Goal: Information Seeking & Learning: Find specific fact

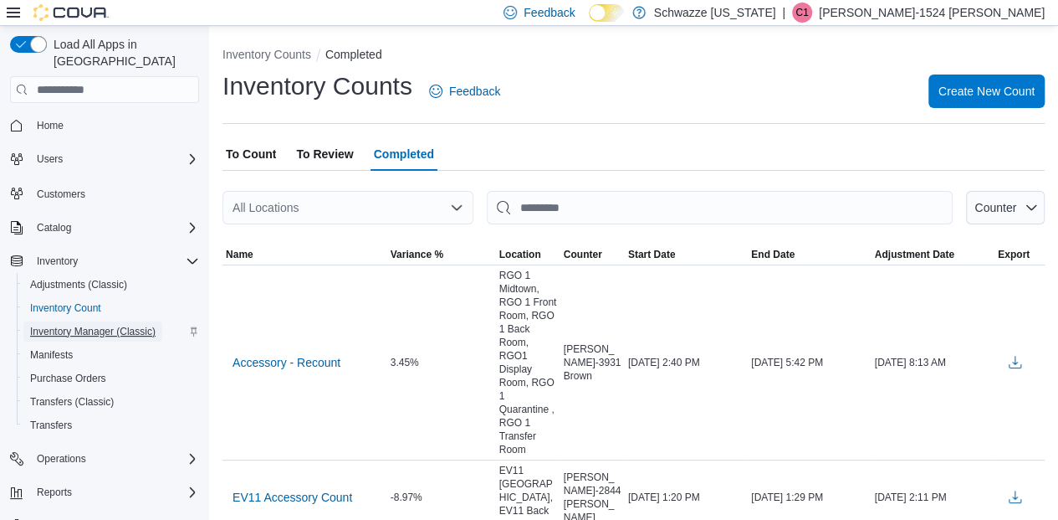
click at [60, 325] on span "Inventory Manager (Classic)" at bounding box center [93, 331] width 126 height 13
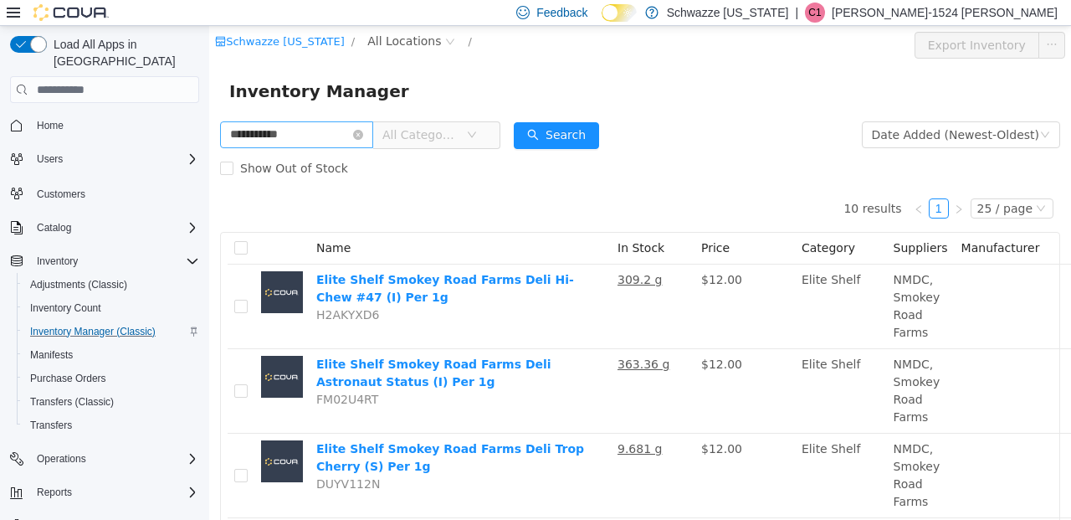
type input "**********"
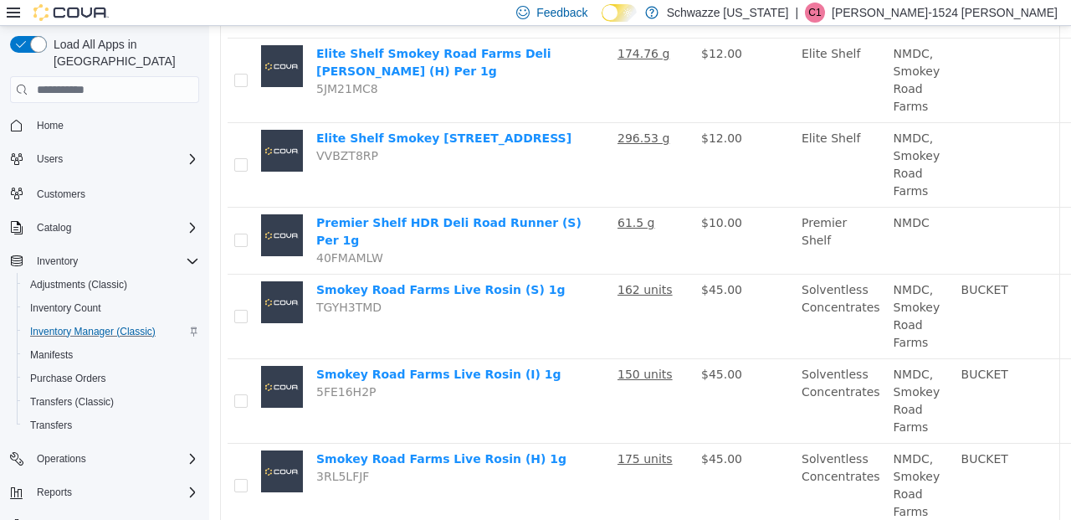
scroll to position [668, 0]
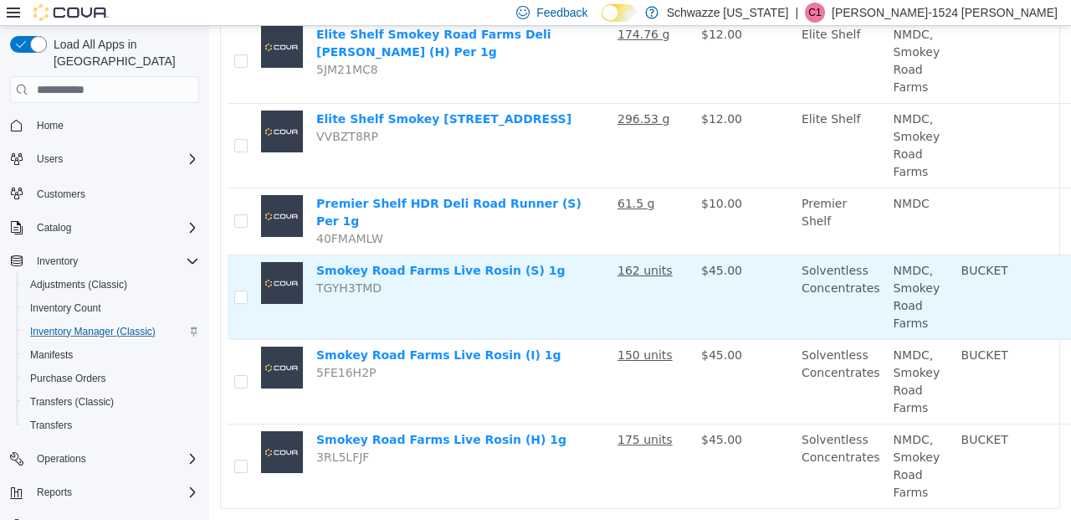
click at [640, 264] on u "162 units" at bounding box center [644, 270] width 55 height 13
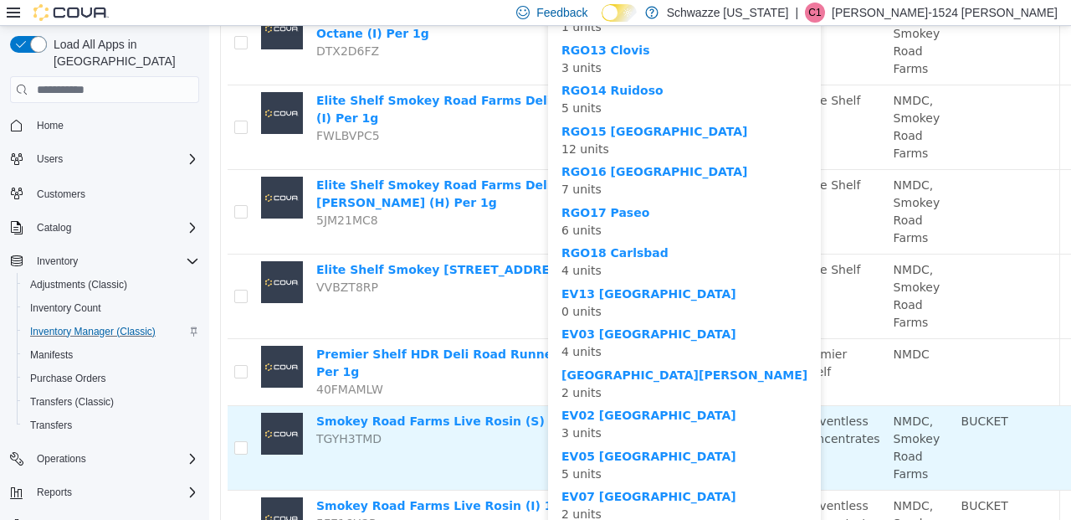
scroll to position [517, 0]
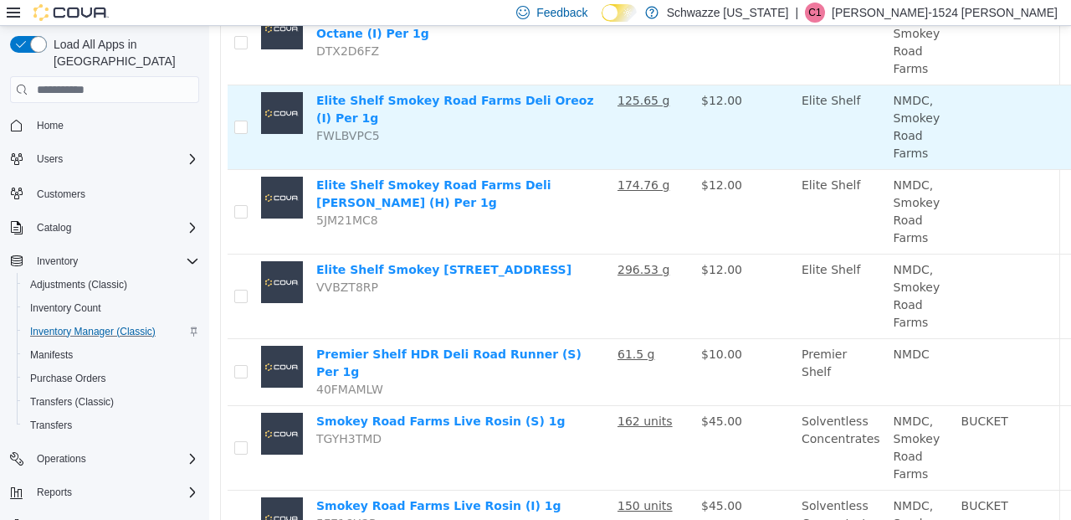
click at [1032, 128] on td at bounding box center [1018, 127] width 126 height 85
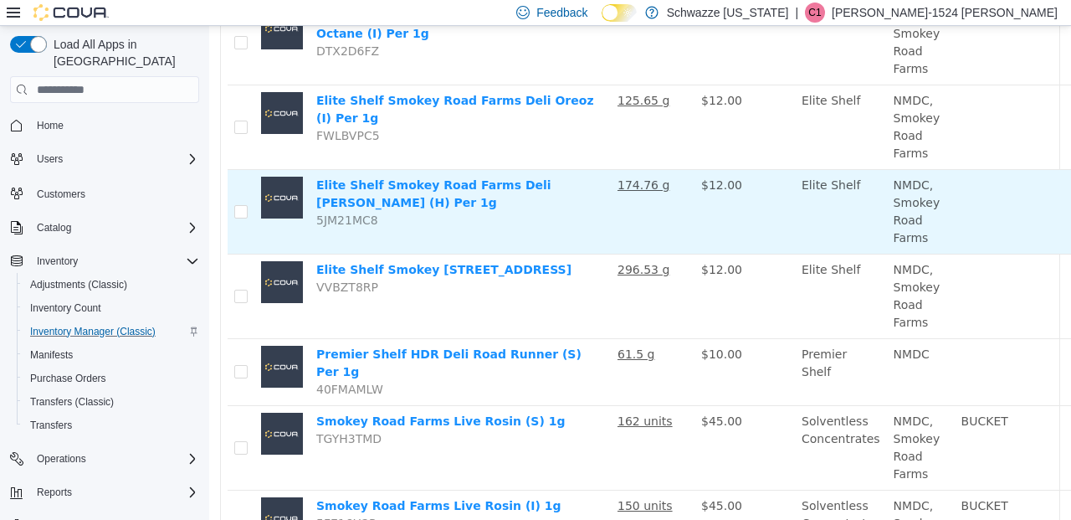
click at [644, 187] on u "174.76 g" at bounding box center [643, 184] width 52 height 13
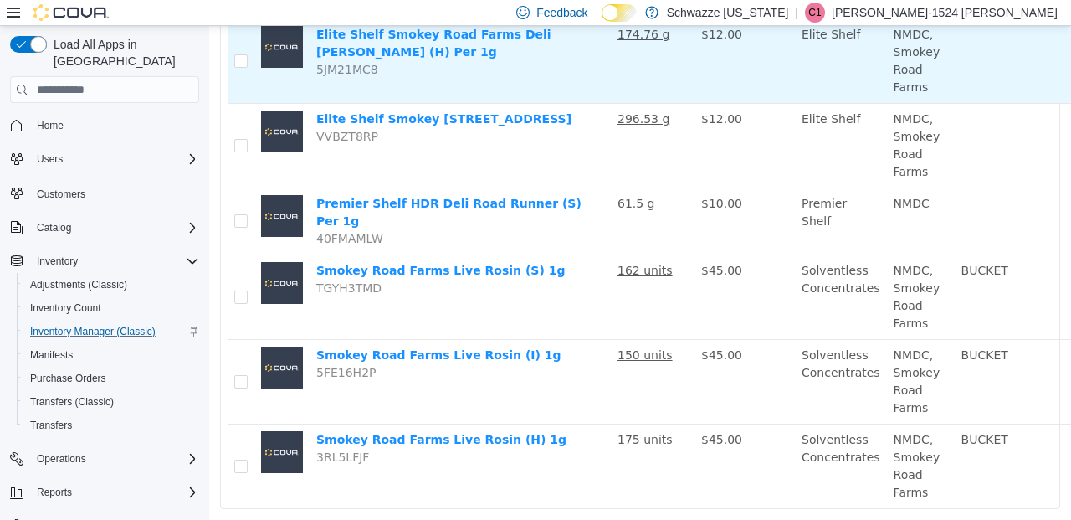
scroll to position [703, 0]
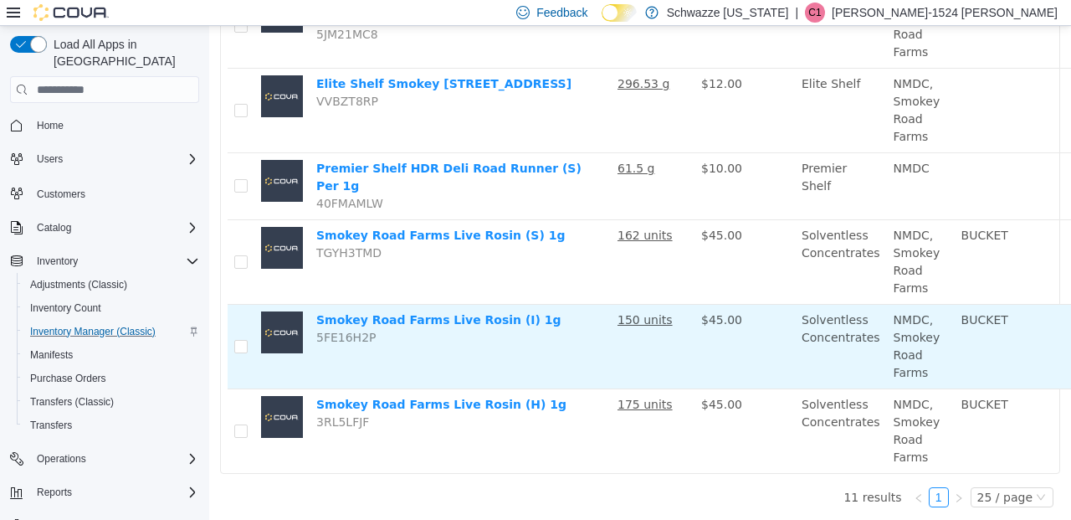
click at [643, 313] on u "150 units" at bounding box center [644, 319] width 55 height 13
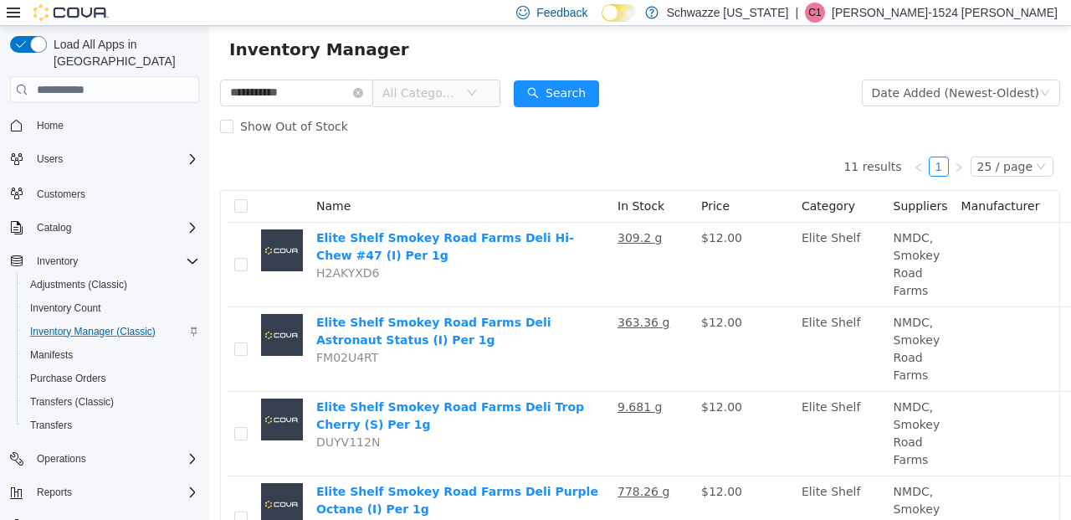
scroll to position [0, 0]
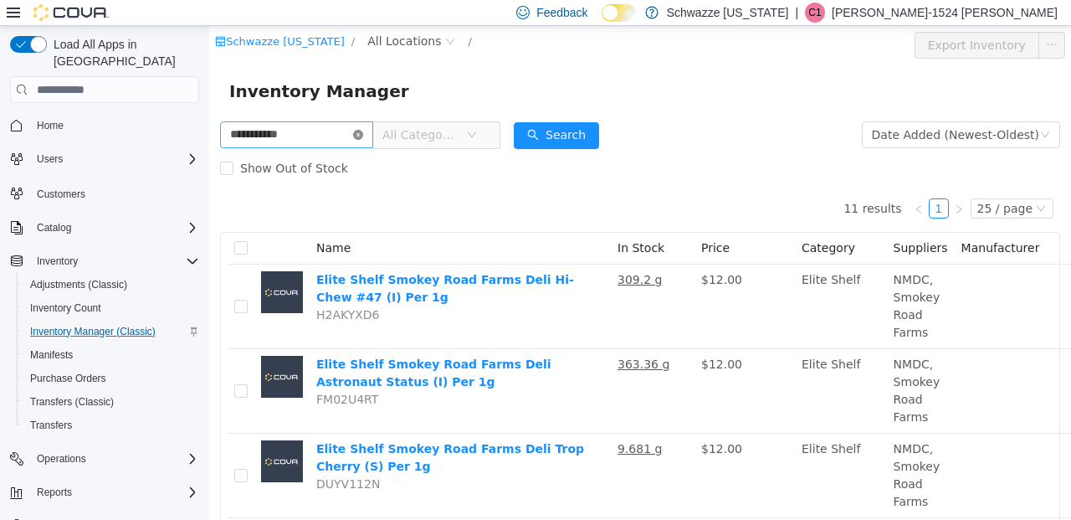
click at [363, 136] on icon "icon: close-circle" at bounding box center [358, 135] width 10 height 10
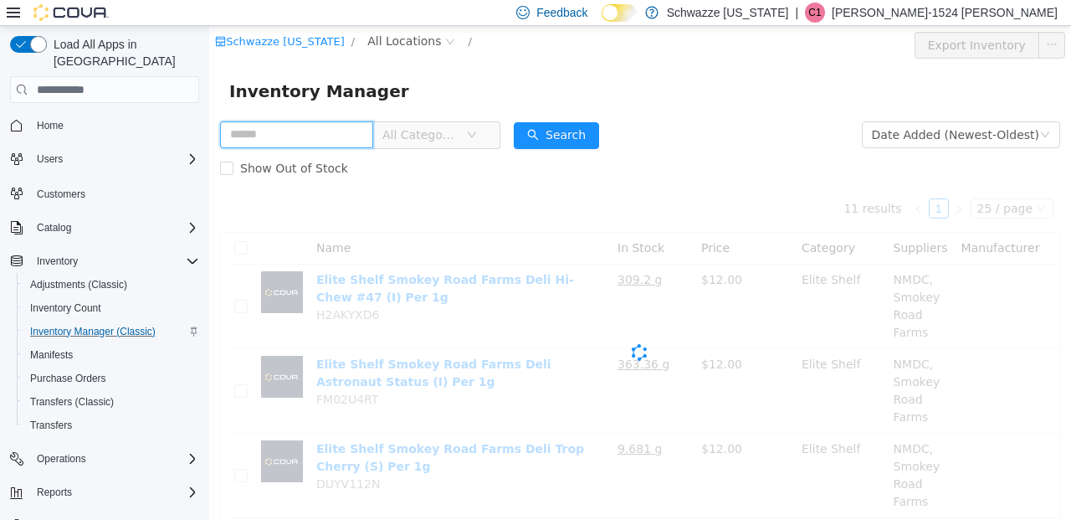
click at [343, 133] on input "text" at bounding box center [296, 134] width 153 height 27
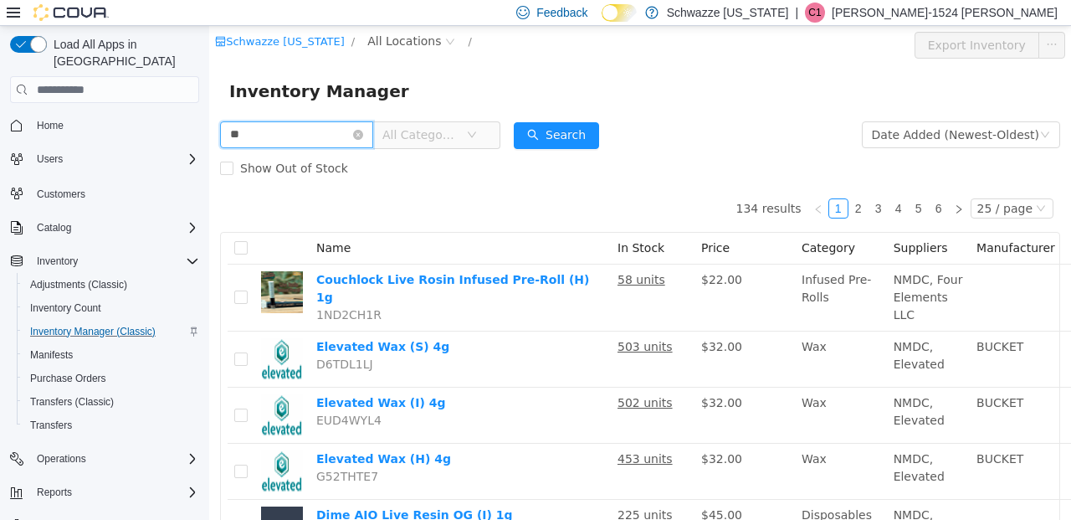
type input "*"
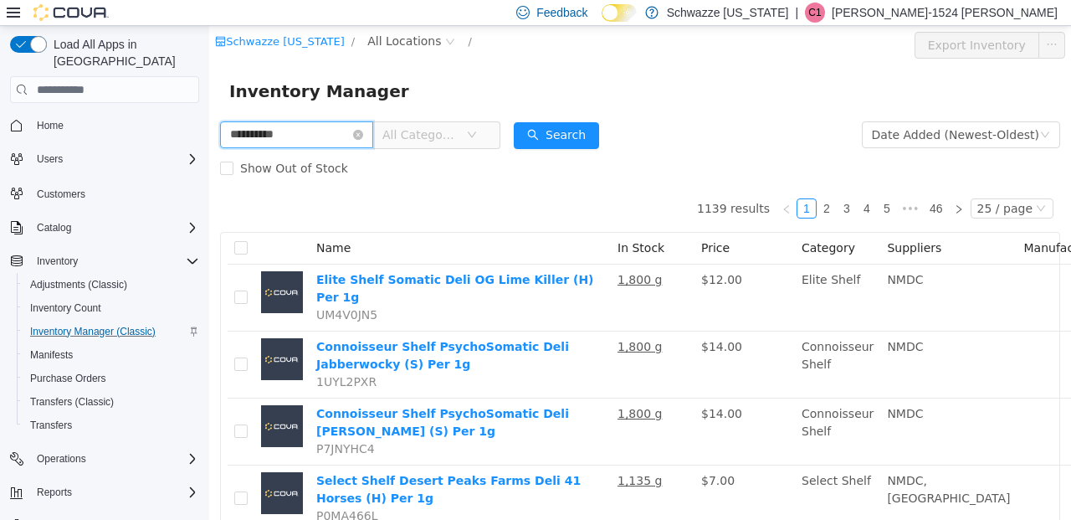
type input "**********"
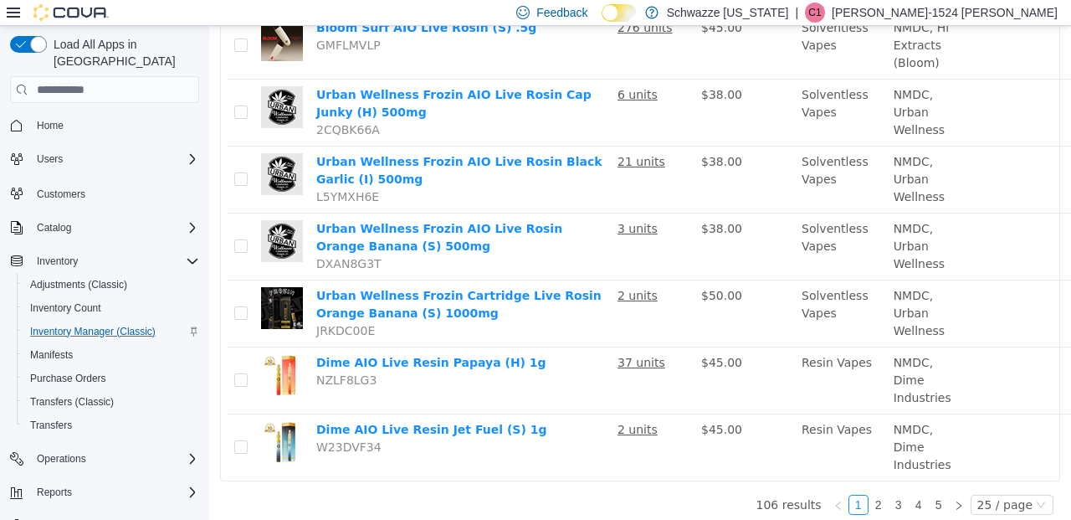
scroll to position [1581, 0]
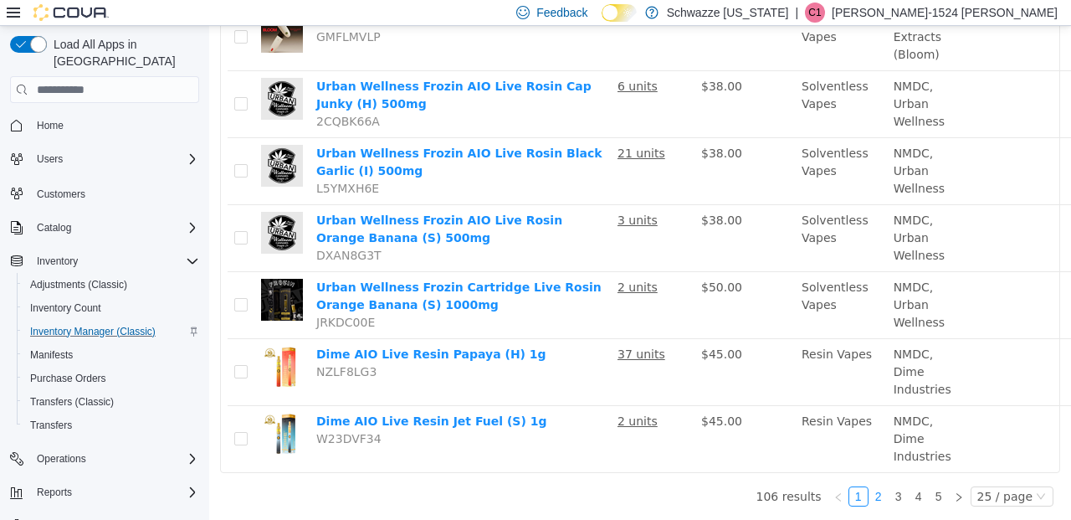
click at [872, 487] on link "2" at bounding box center [878, 496] width 18 height 18
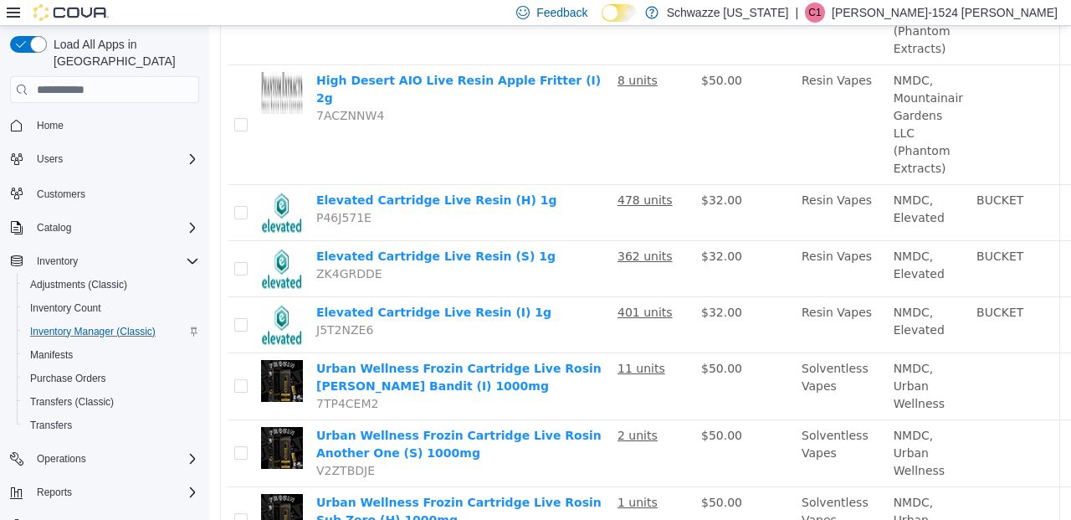
scroll to position [1355, 0]
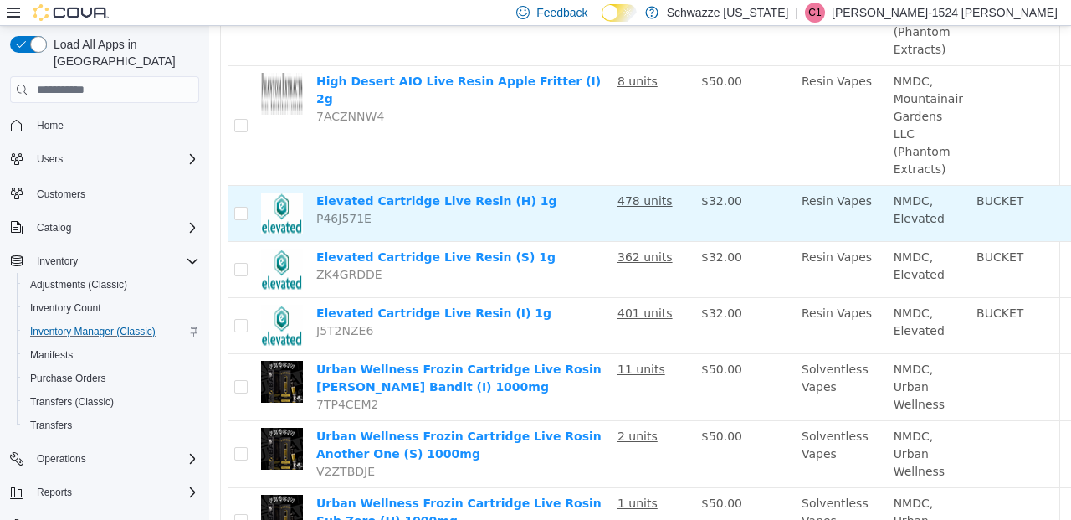
click at [644, 194] on u "478 units" at bounding box center [644, 200] width 55 height 13
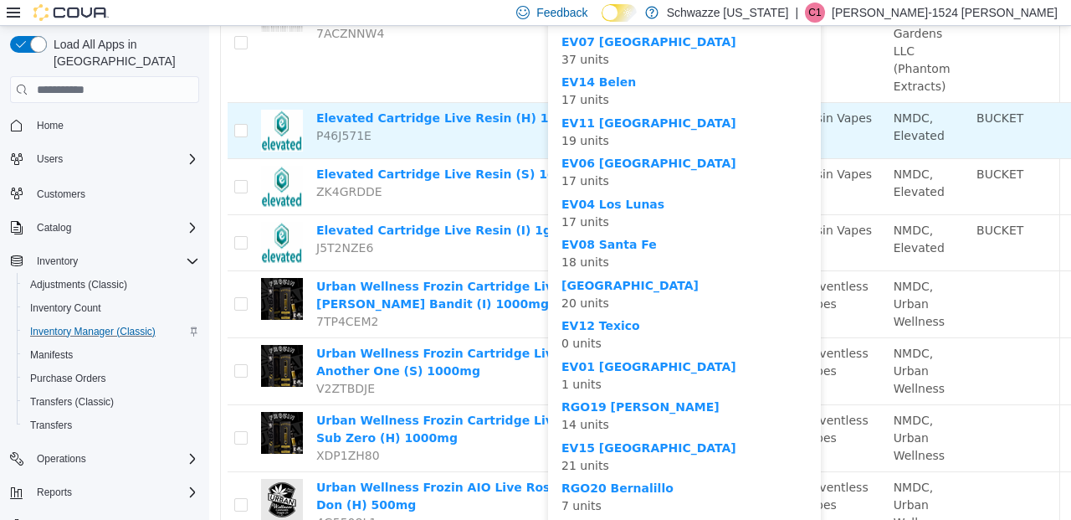
scroll to position [1437, 0]
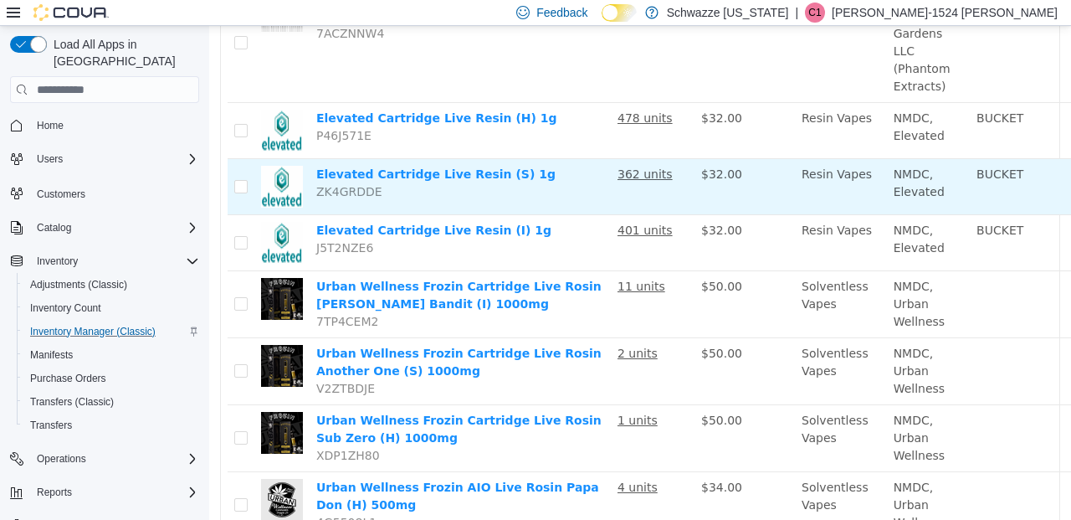
click at [760, 188] on td "$32.00" at bounding box center [744, 187] width 100 height 56
click at [646, 169] on u "362 units" at bounding box center [644, 173] width 55 height 13
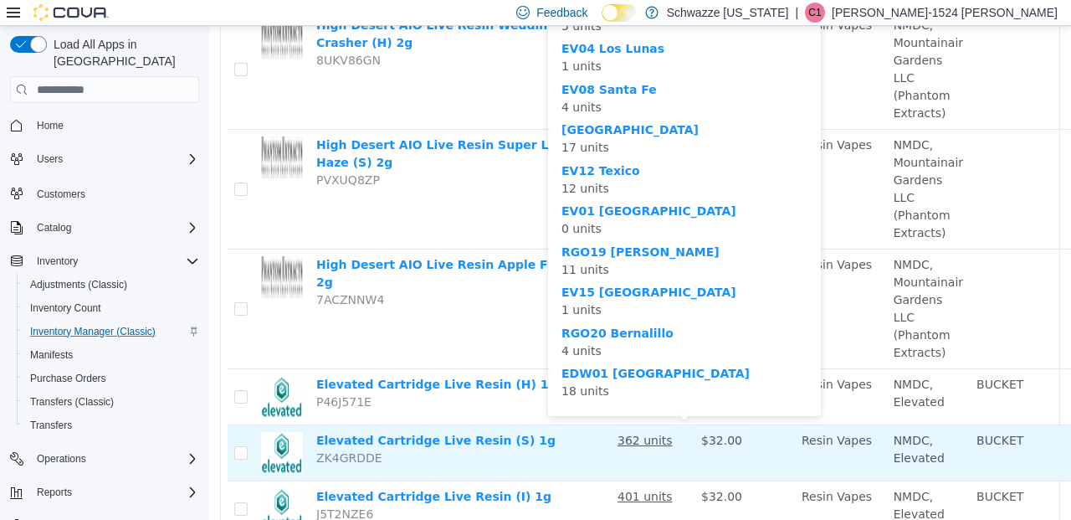
scroll to position [1165, 0]
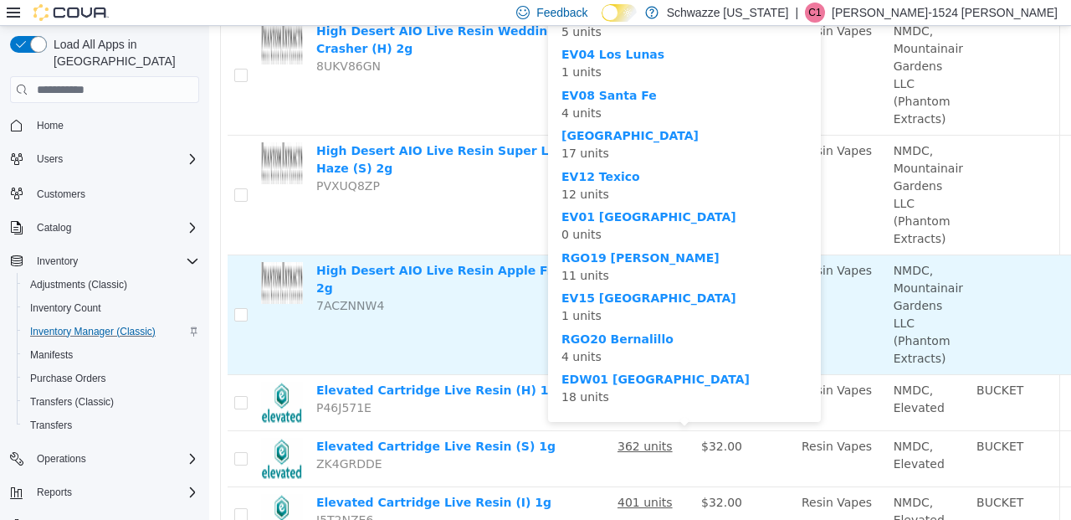
click at [790, 337] on td "$50.00" at bounding box center [744, 315] width 100 height 120
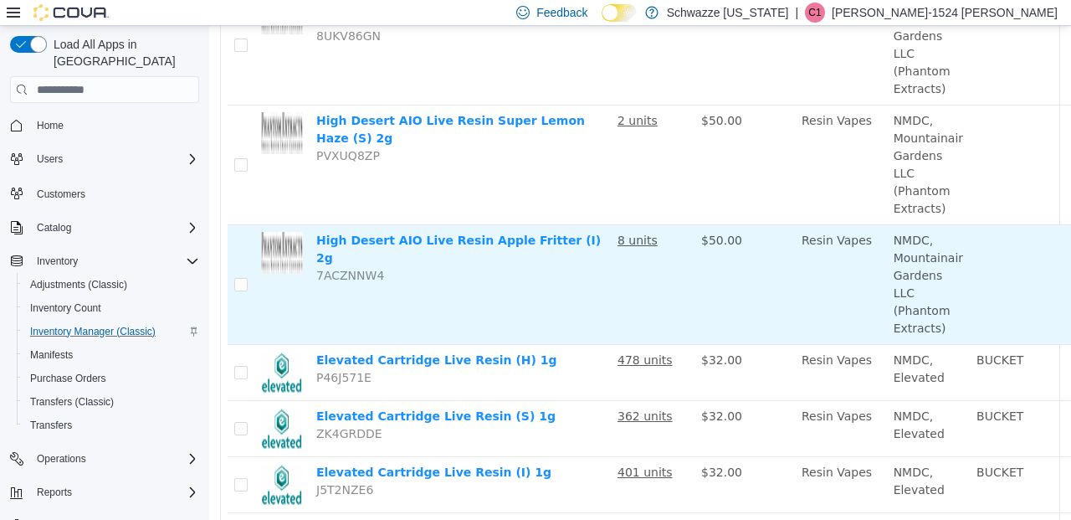
scroll to position [1263, 0]
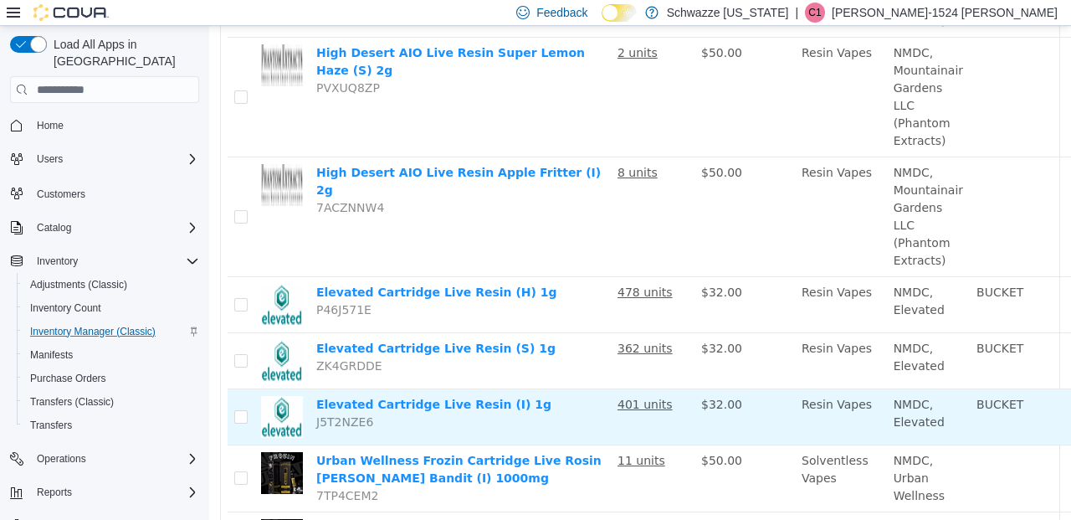
click at [641, 401] on u "401 units" at bounding box center [644, 403] width 55 height 13
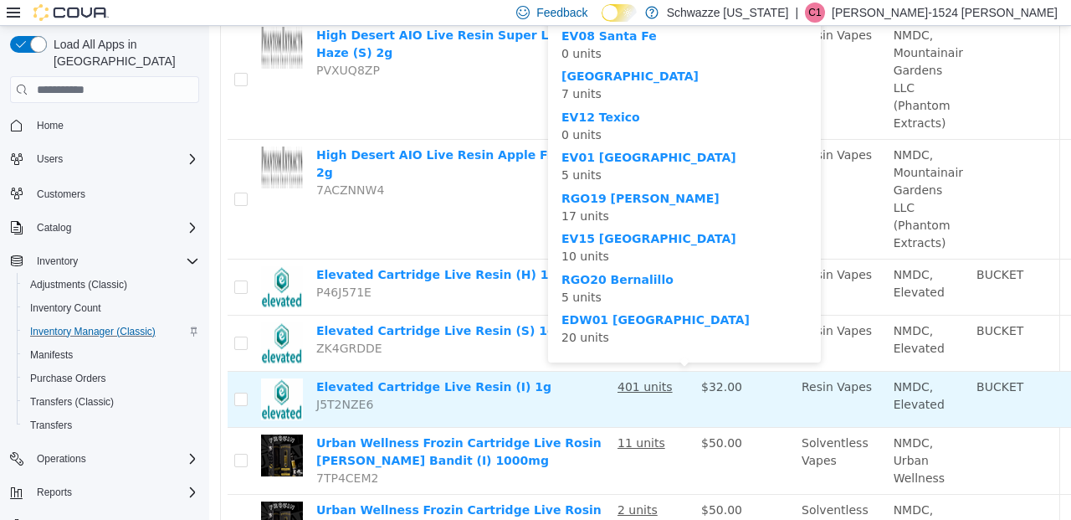
scroll to position [1280, 0]
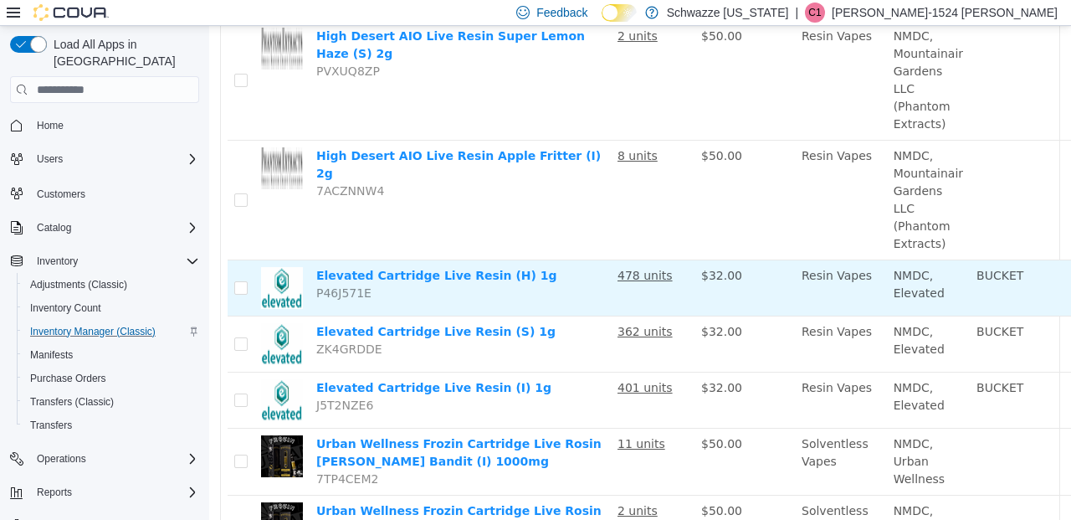
click at [646, 274] on u "478 units" at bounding box center [644, 275] width 55 height 13
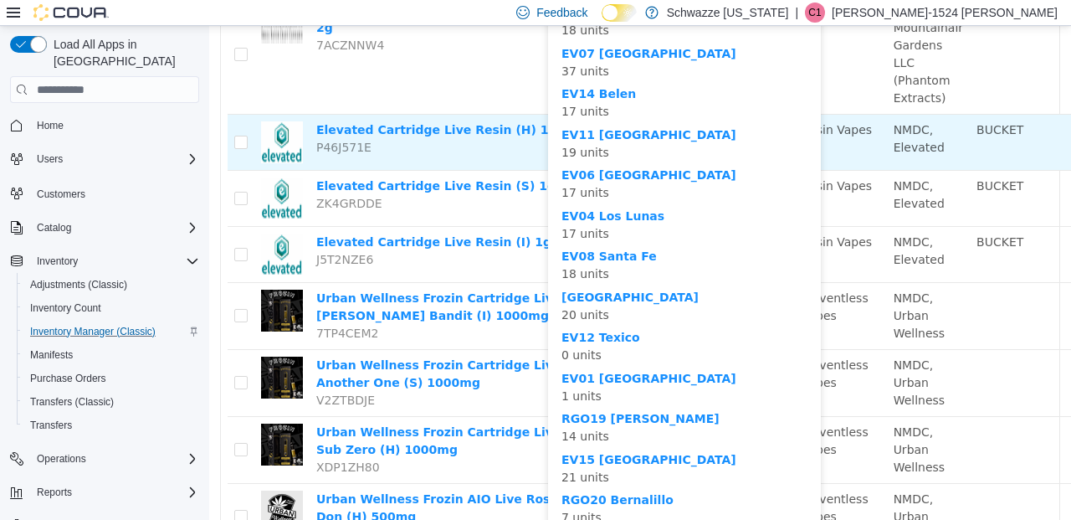
scroll to position [1432, 0]
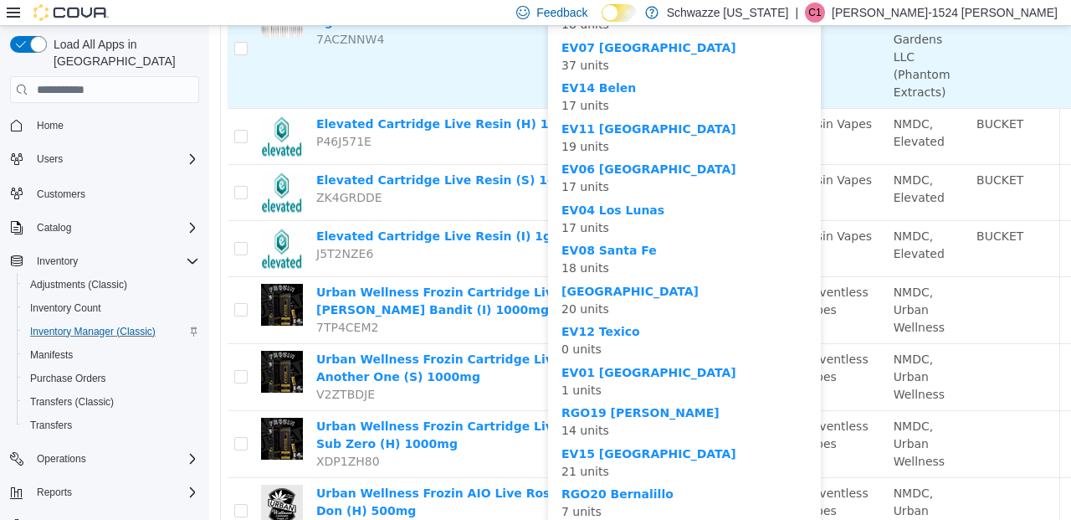
click at [486, 76] on td "High Desert AIO Live Resin Apple Fritter (I) 2g 7ACZNNW4" at bounding box center [460, 49] width 301 height 120
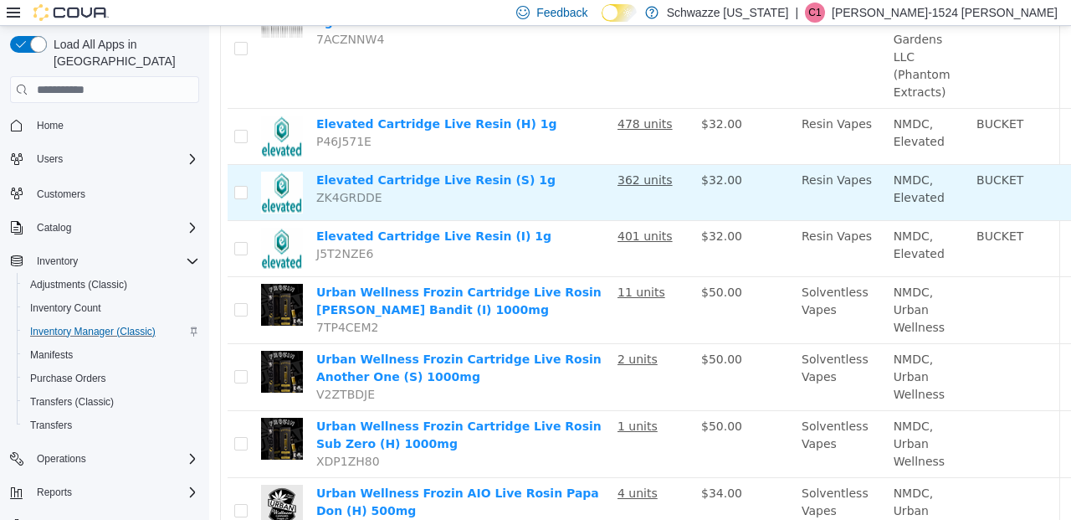
click at [643, 176] on u "362 units" at bounding box center [644, 179] width 55 height 13
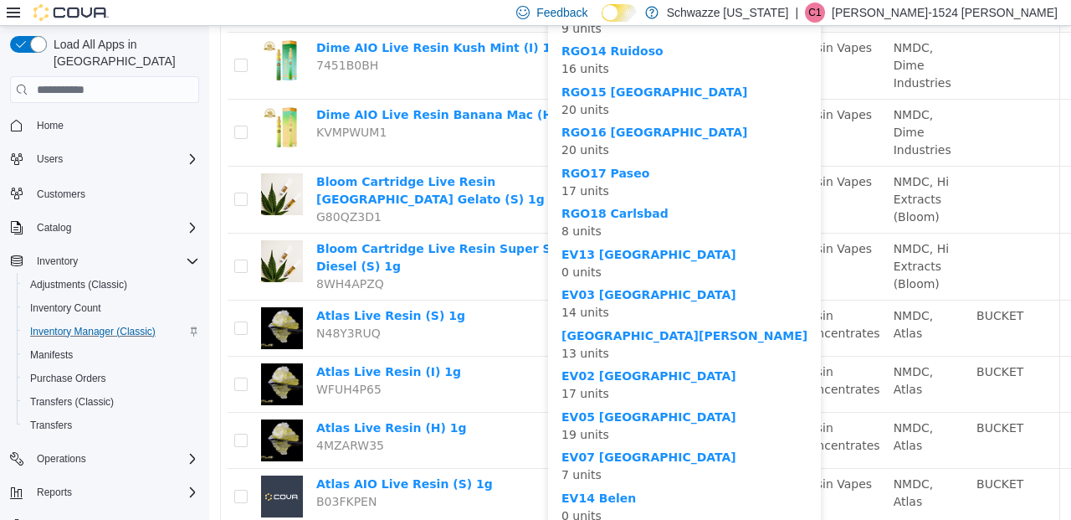
scroll to position [677, 0]
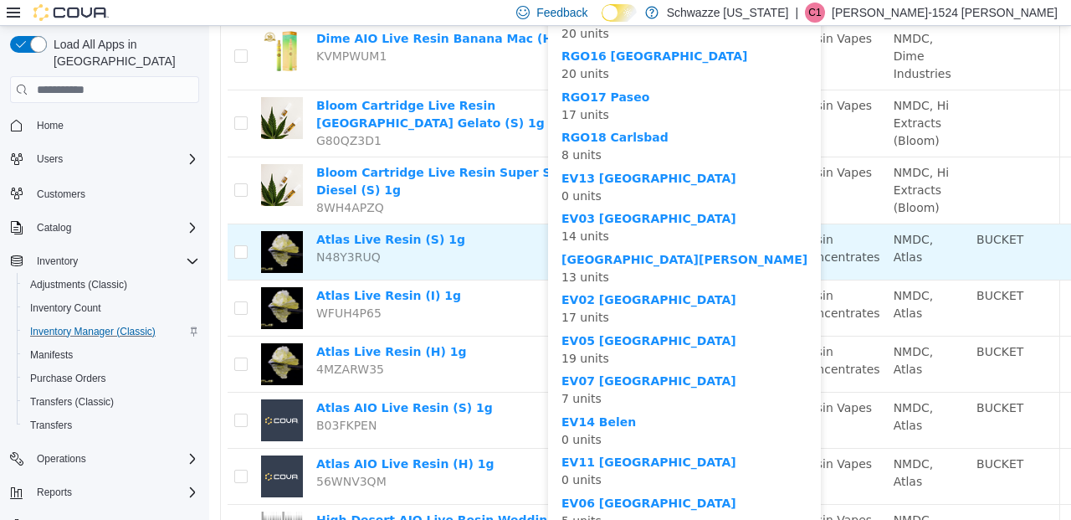
click at [502, 236] on td "Atlas Live Resin (S) 1g N48Y3RUQ" at bounding box center [460, 252] width 301 height 56
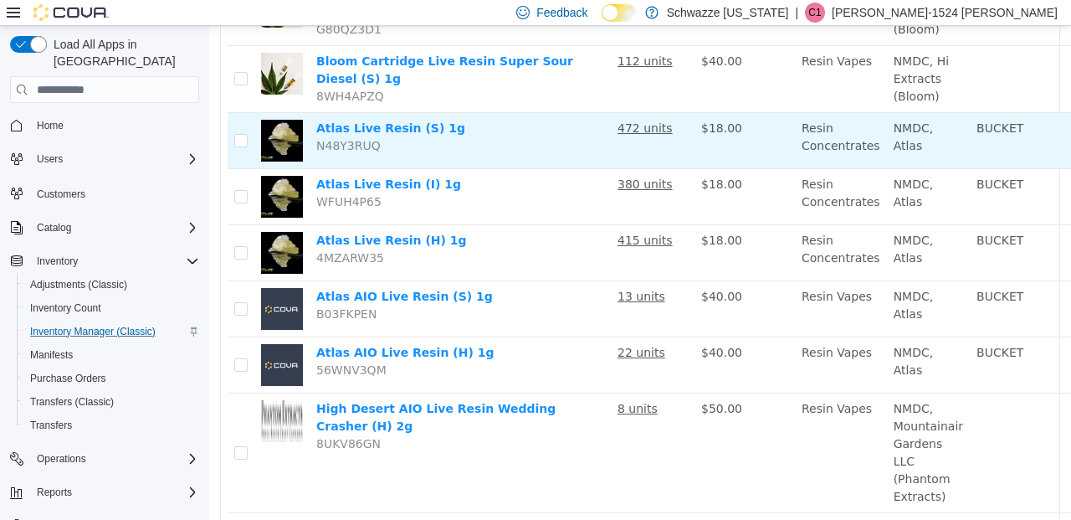
scroll to position [791, 0]
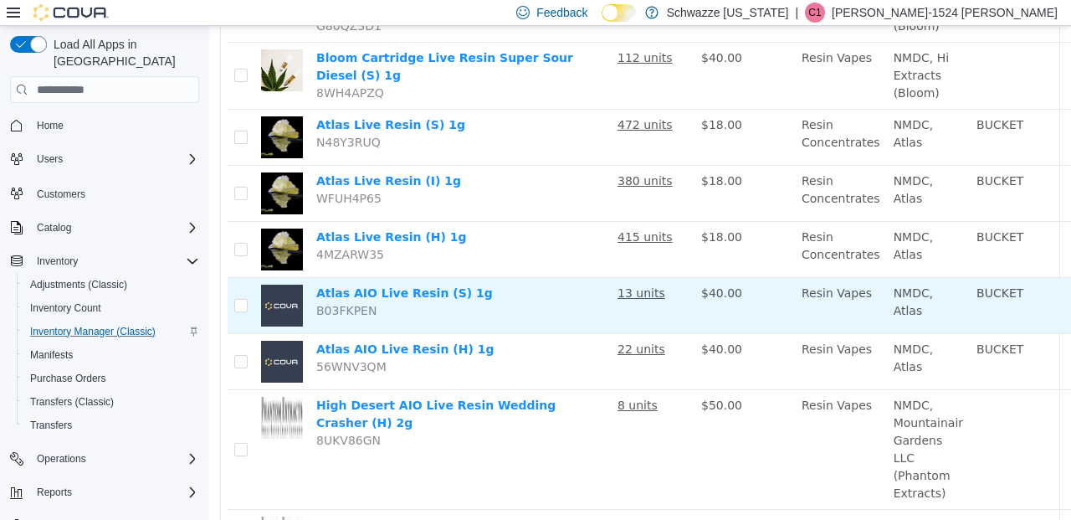
click at [643, 291] on u "13 units" at bounding box center [641, 292] width 48 height 13
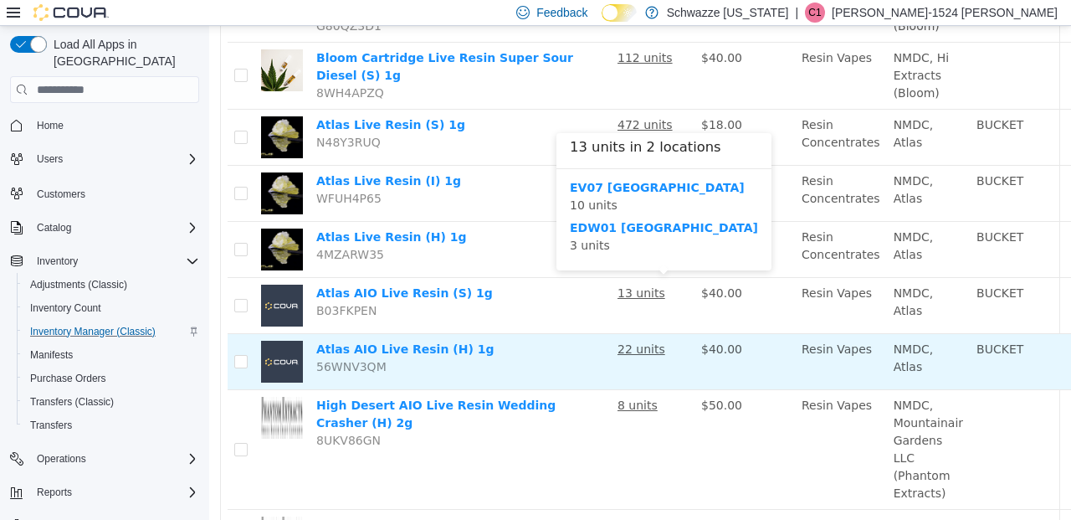
click at [641, 344] on u "22 units" at bounding box center [641, 348] width 48 height 13
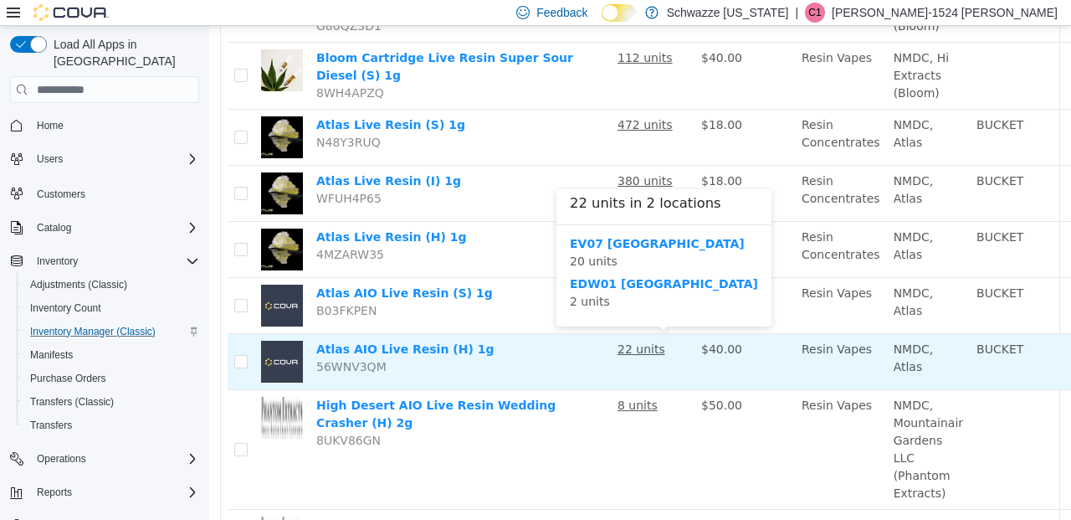
click at [559, 353] on td "Atlas AIO Live Resin (H) 1g 56WNV3QM" at bounding box center [460, 362] width 301 height 56
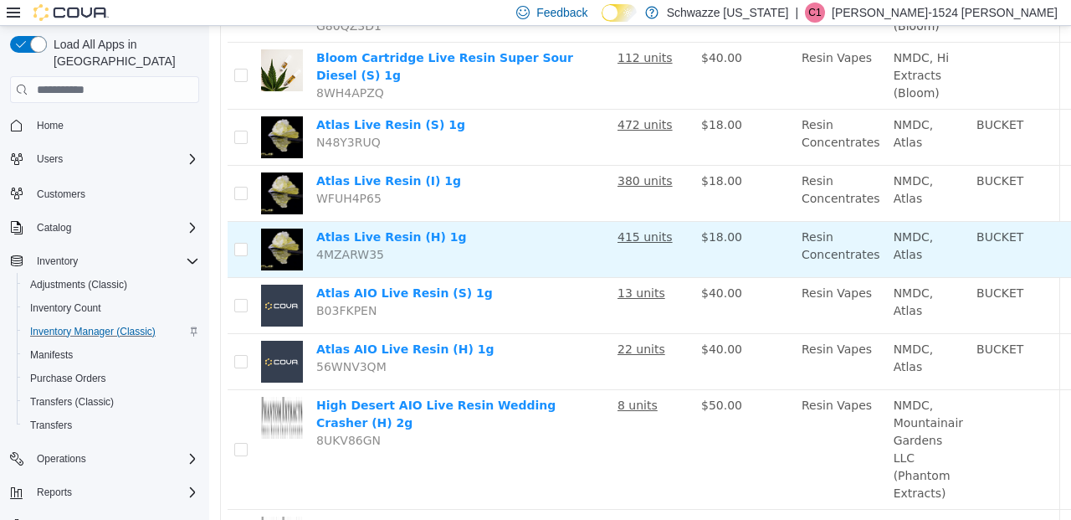
click at [653, 233] on u "415 units" at bounding box center [644, 236] width 55 height 13
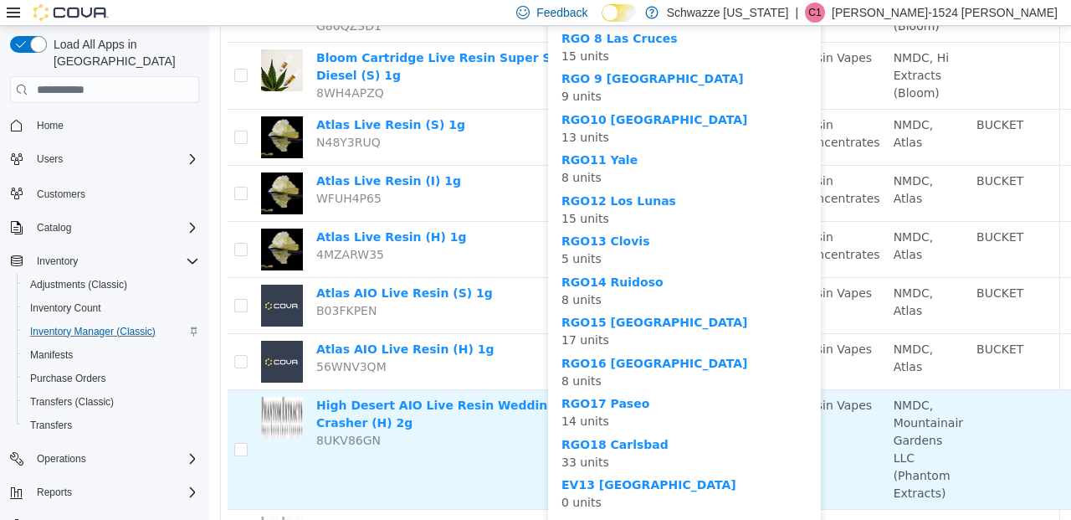
click at [455, 460] on td "High Desert AIO Live Resin Wedding Crasher (H) 2g 8UKV86GN" at bounding box center [460, 450] width 301 height 120
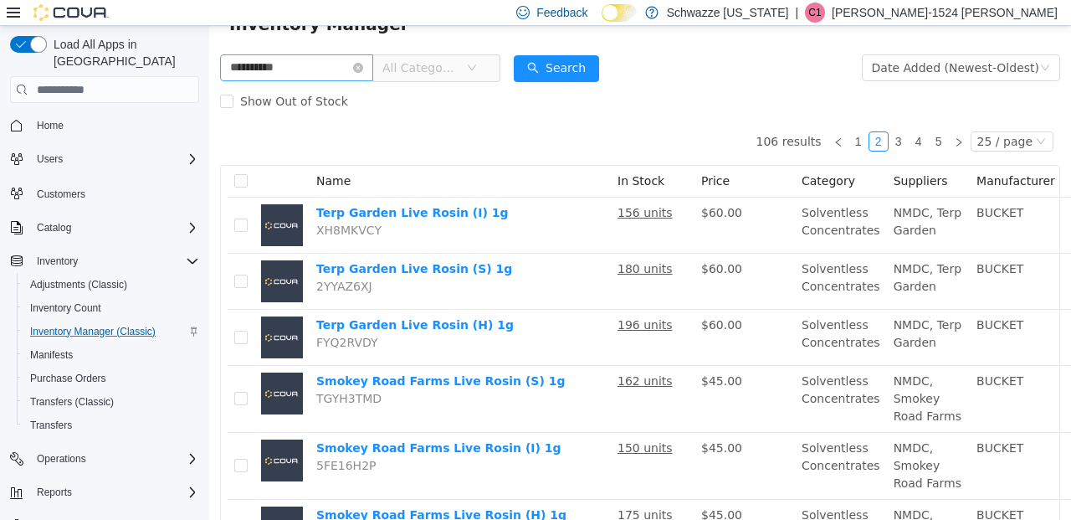
scroll to position [0, 0]
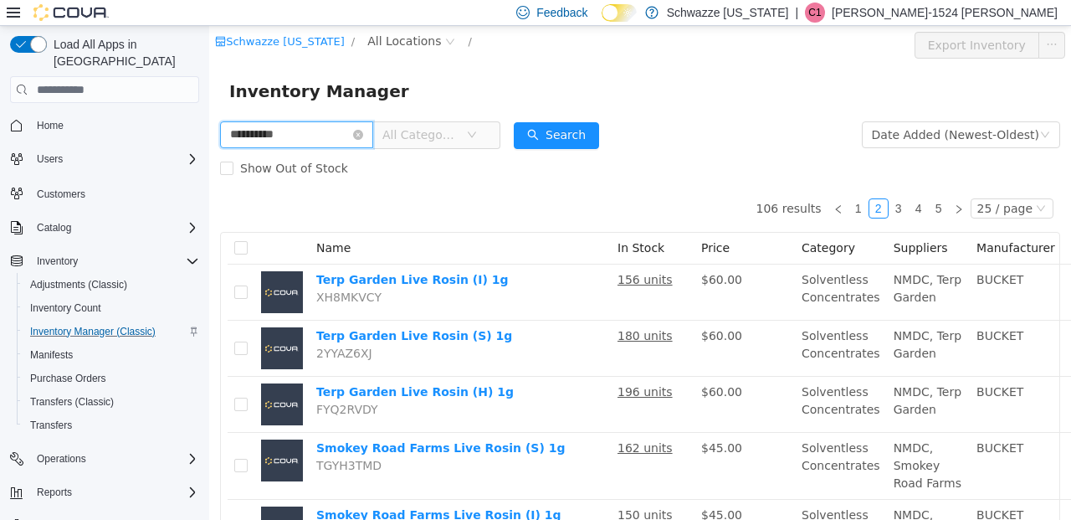
click at [324, 131] on input "**********" at bounding box center [296, 134] width 153 height 27
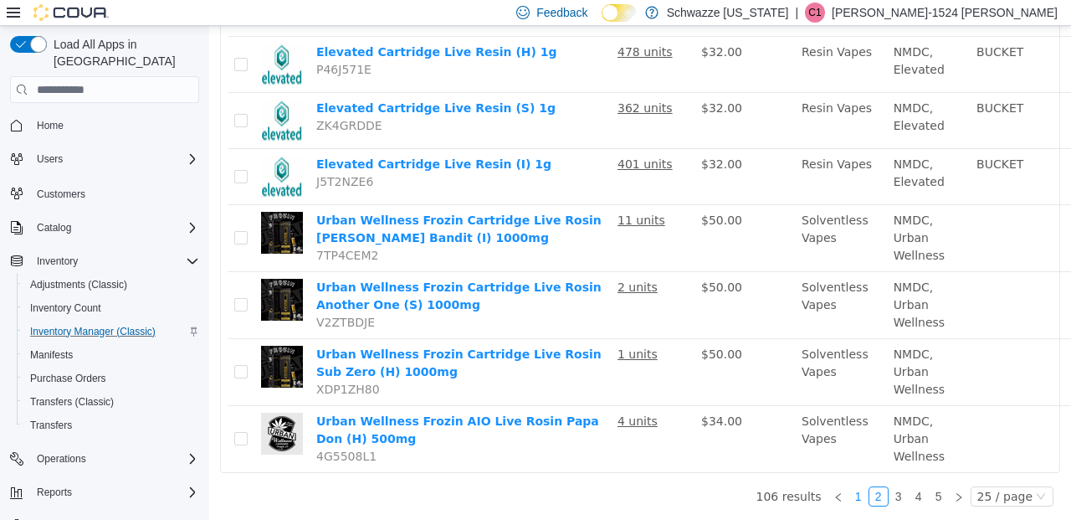
click at [852, 487] on link "1" at bounding box center [858, 496] width 18 height 18
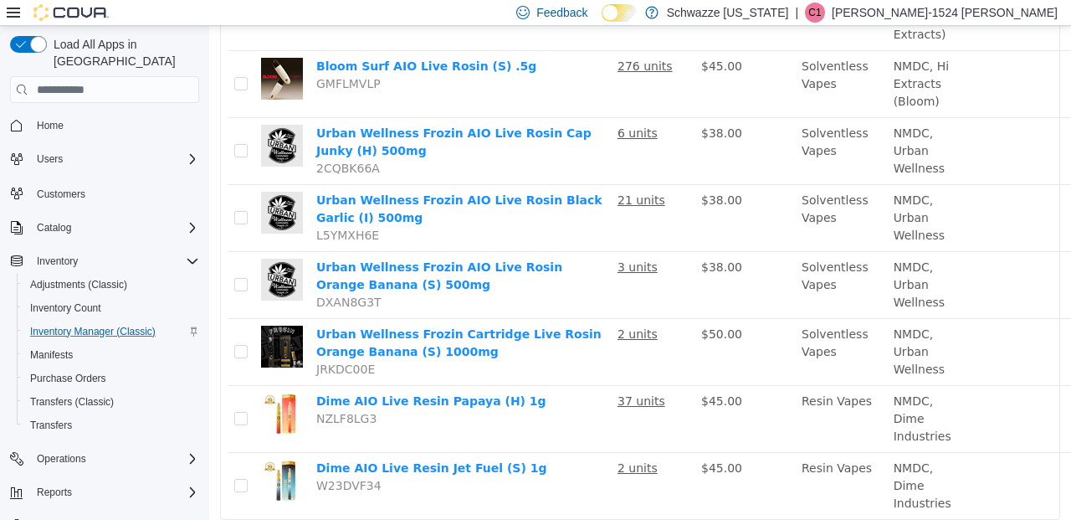
scroll to position [1581, 0]
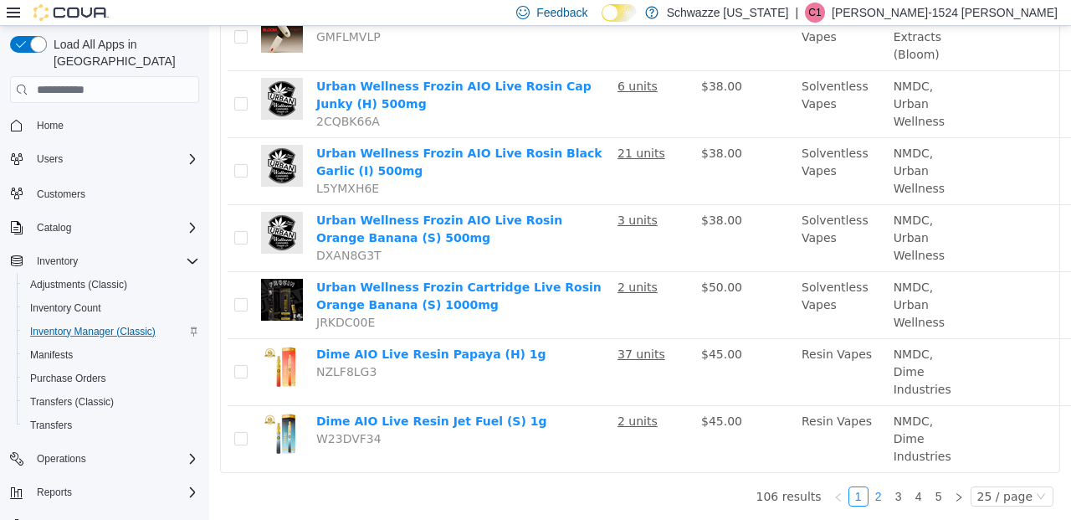
click at [872, 487] on link "2" at bounding box center [878, 496] width 18 height 18
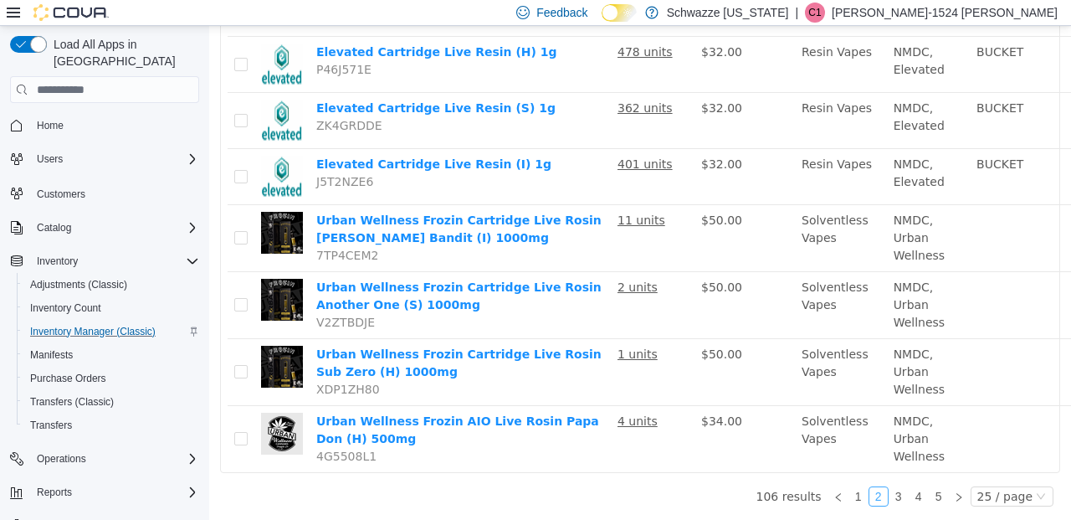
scroll to position [1509, 0]
click at [889, 487] on link "3" at bounding box center [898, 496] width 18 height 18
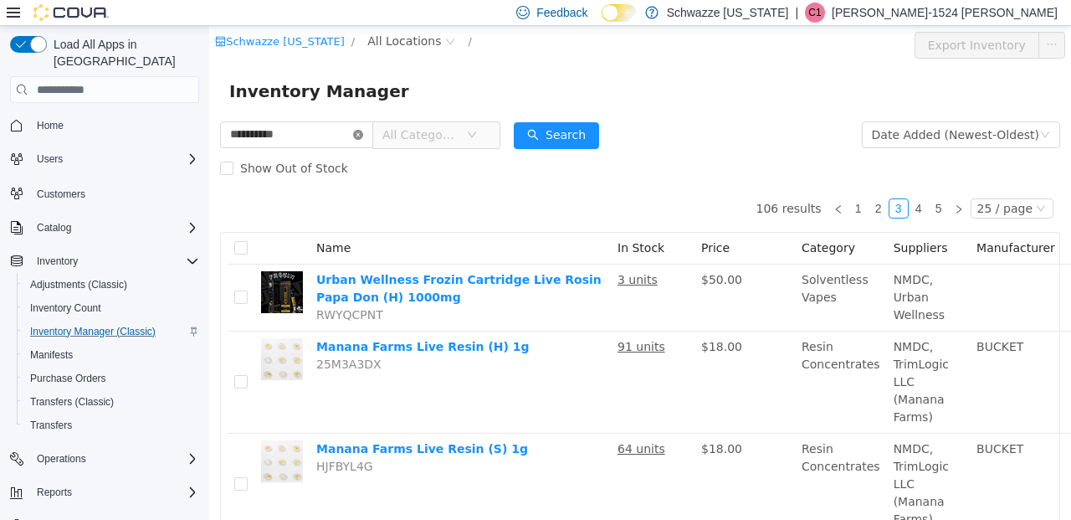
click at [363, 136] on icon "icon: close-circle" at bounding box center [358, 135] width 10 height 10
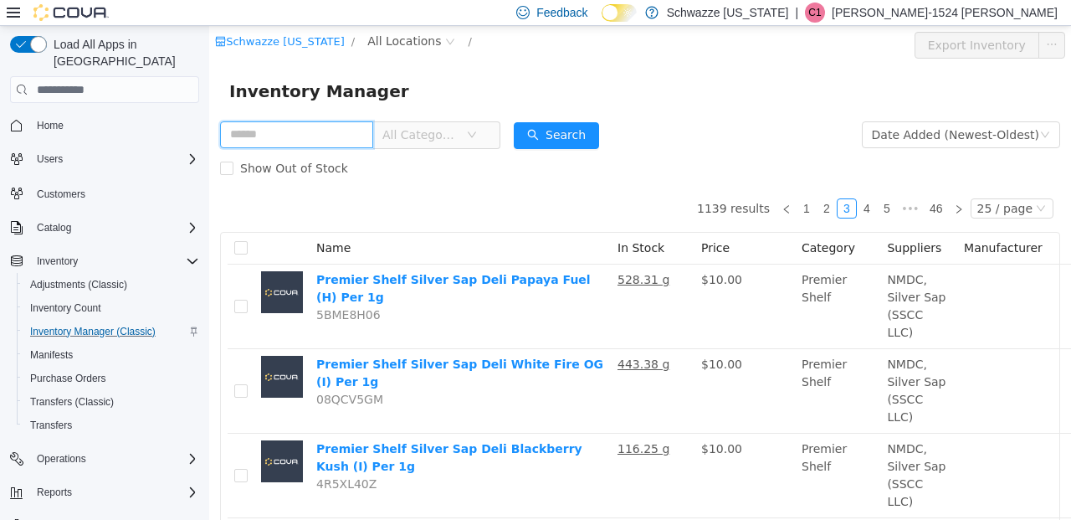
click at [330, 129] on input "text" at bounding box center [296, 134] width 153 height 27
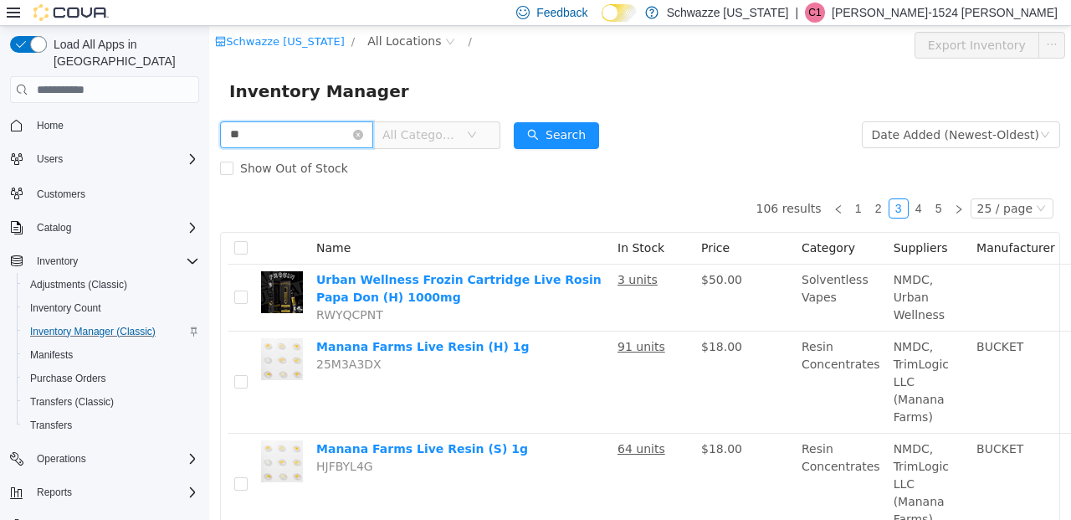
type input "*"
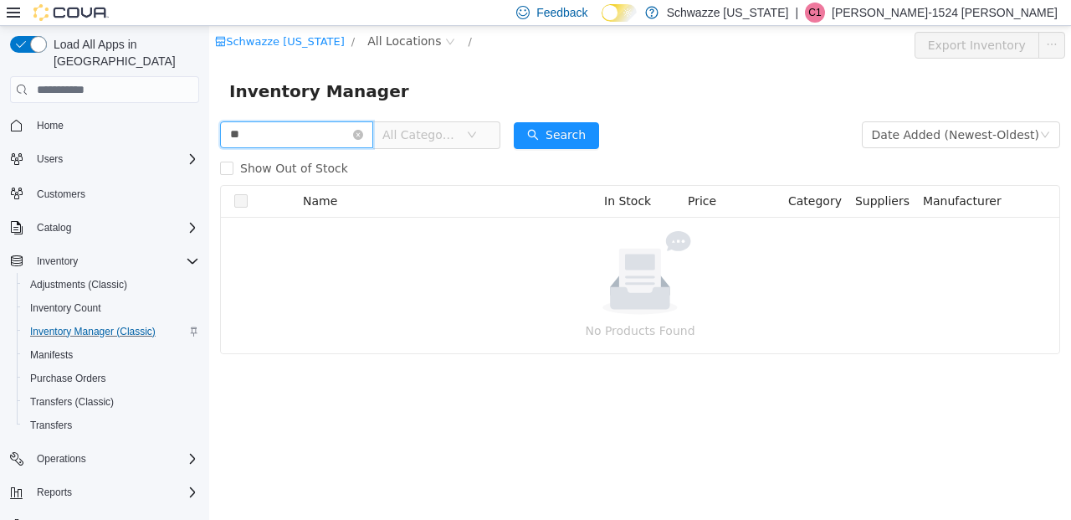
type input "*"
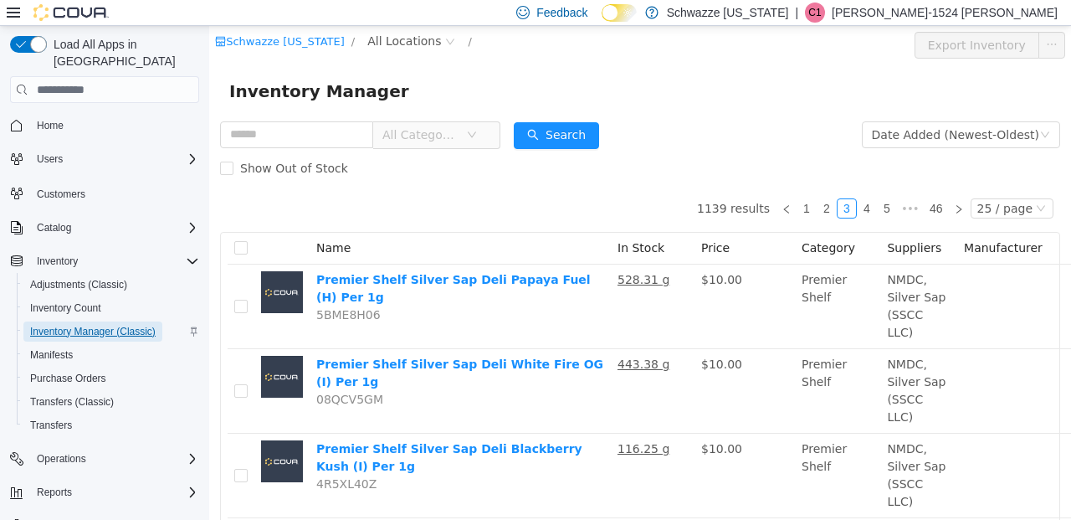
click at [55, 325] on span "Inventory Manager (Classic)" at bounding box center [93, 331] width 126 height 13
click at [785, 207] on icon "icon: left" at bounding box center [786, 209] width 10 height 10
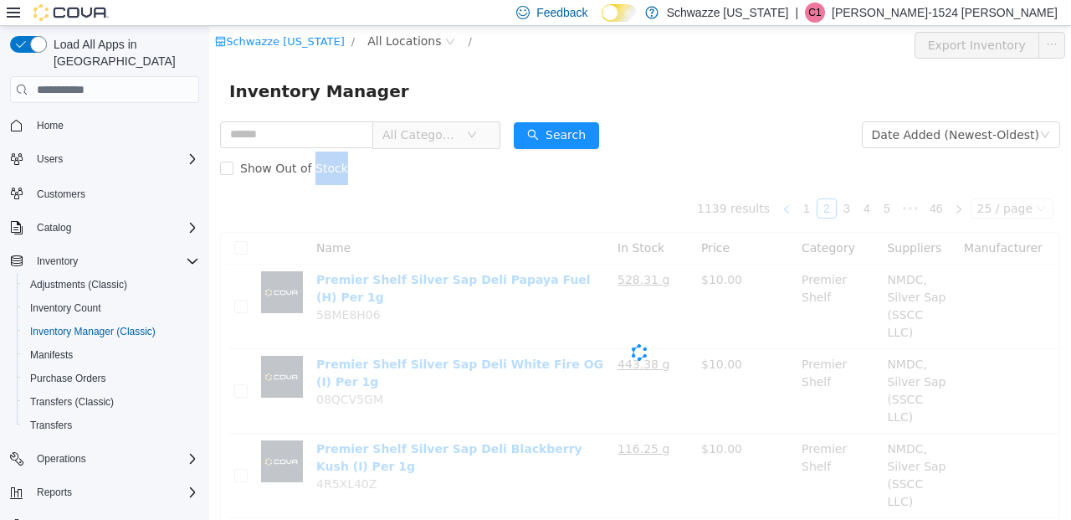
click at [785, 207] on div "Cova-Icon" at bounding box center [640, 352] width 840 height 335
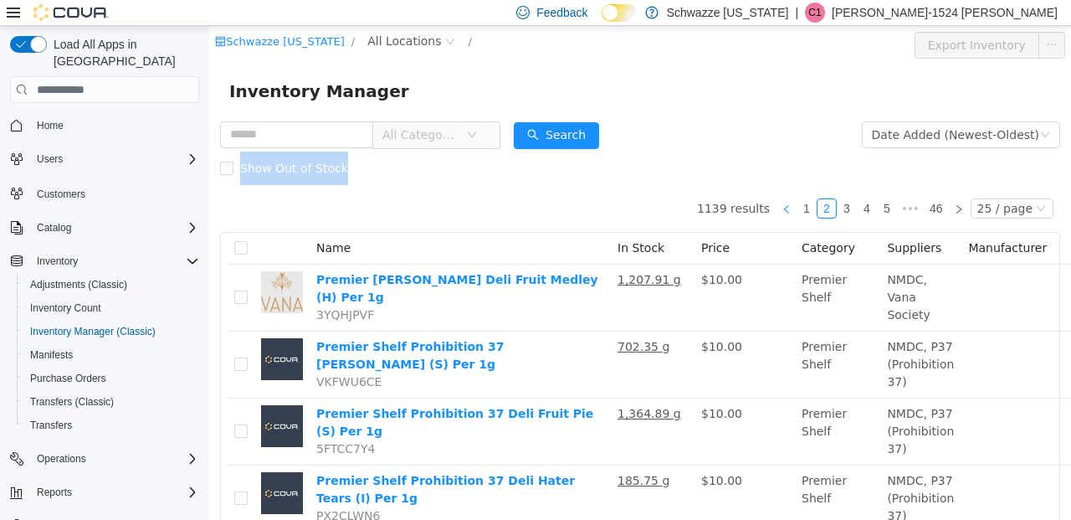
click at [785, 207] on icon "icon: left" at bounding box center [786, 209] width 10 height 10
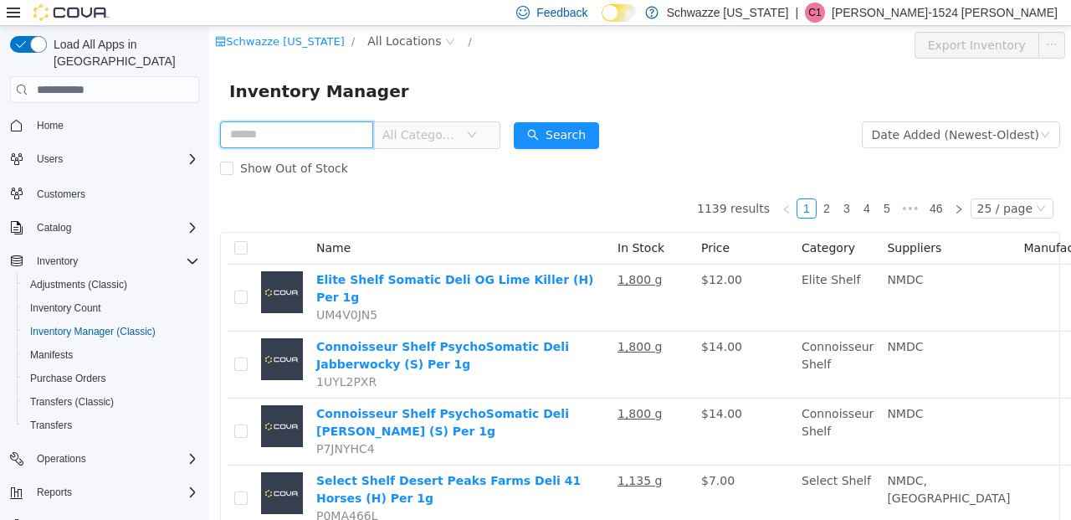
click at [320, 134] on input "text" at bounding box center [296, 134] width 153 height 27
type input "******"
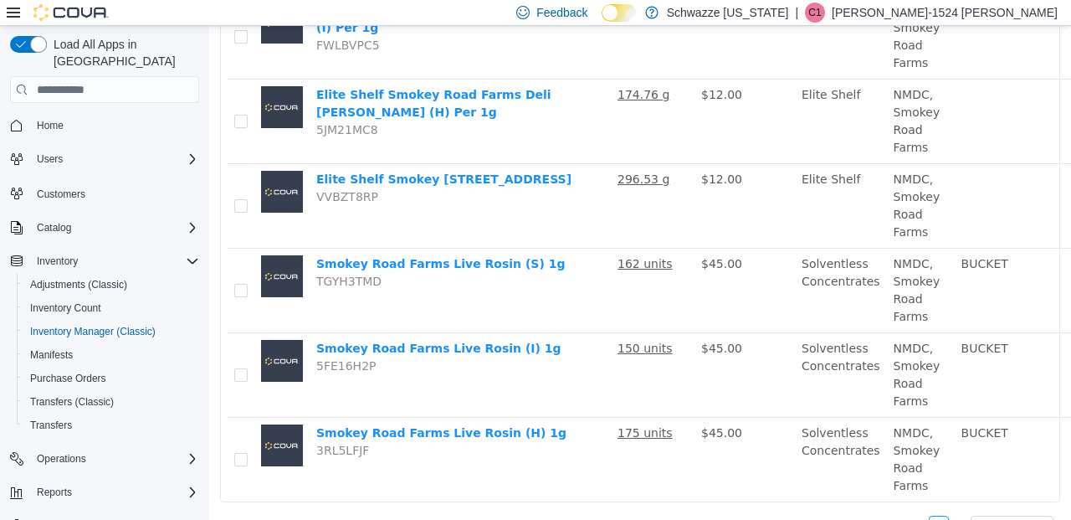
scroll to position [647, 0]
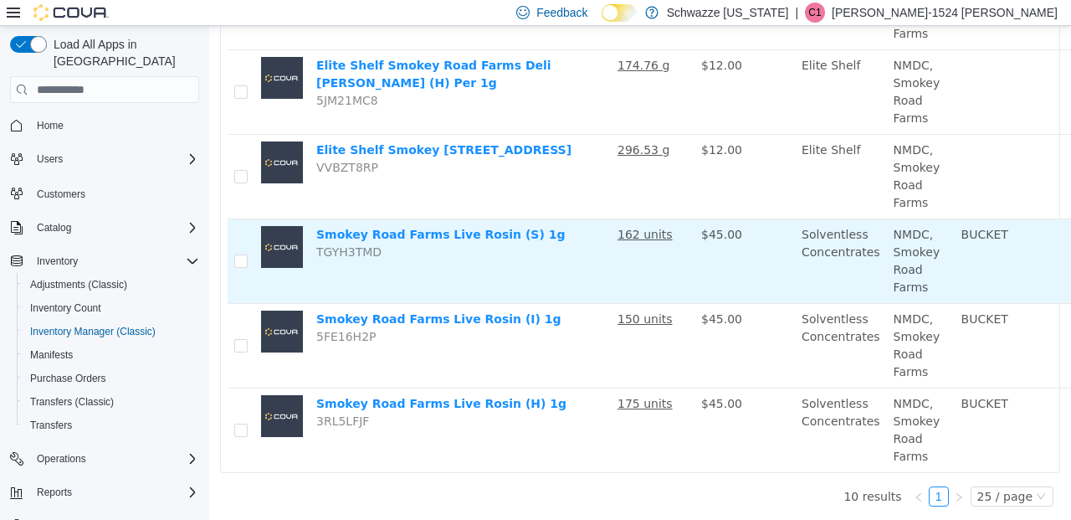
click at [638, 228] on u "162 units" at bounding box center [644, 234] width 55 height 13
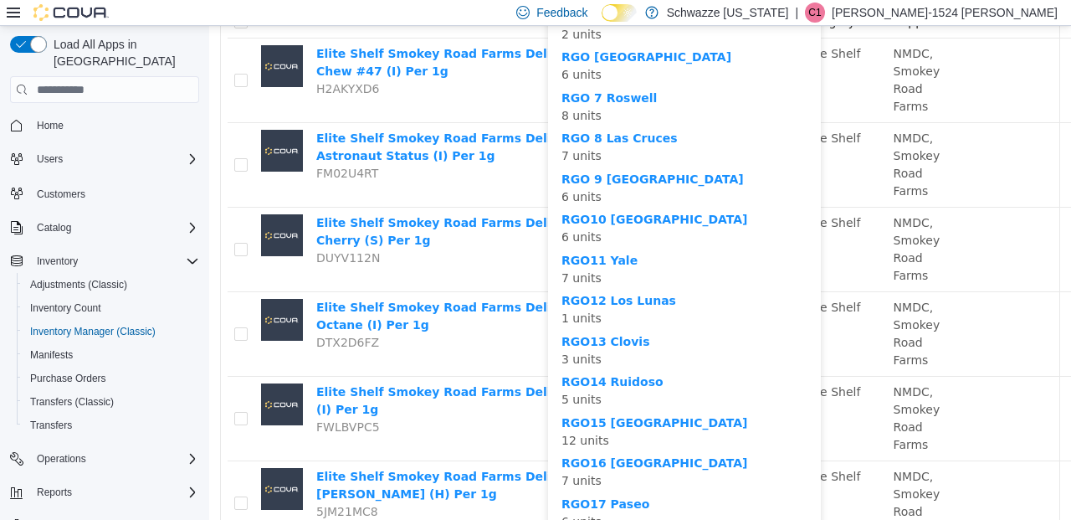
scroll to position [226, 0]
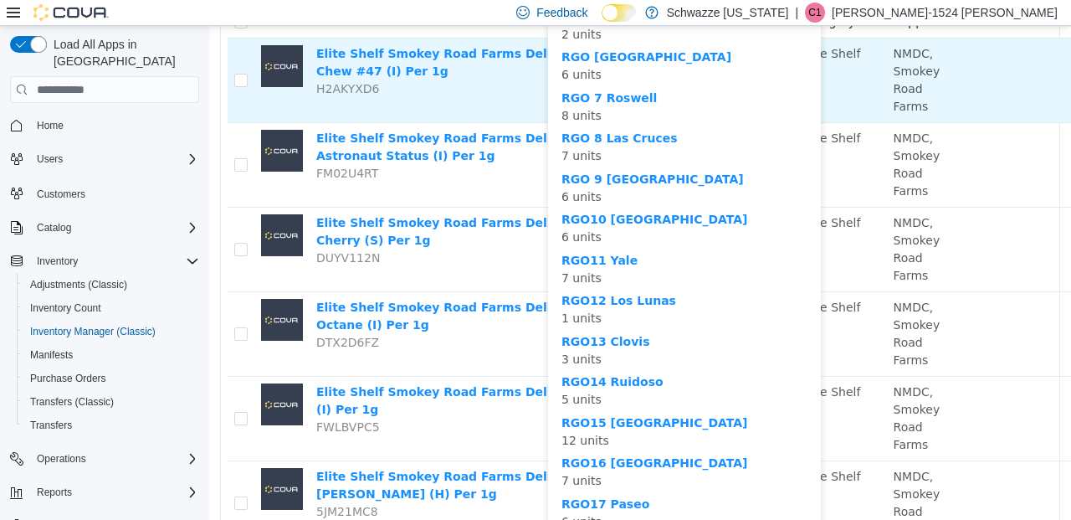
click at [1042, 85] on td at bounding box center [1018, 80] width 126 height 85
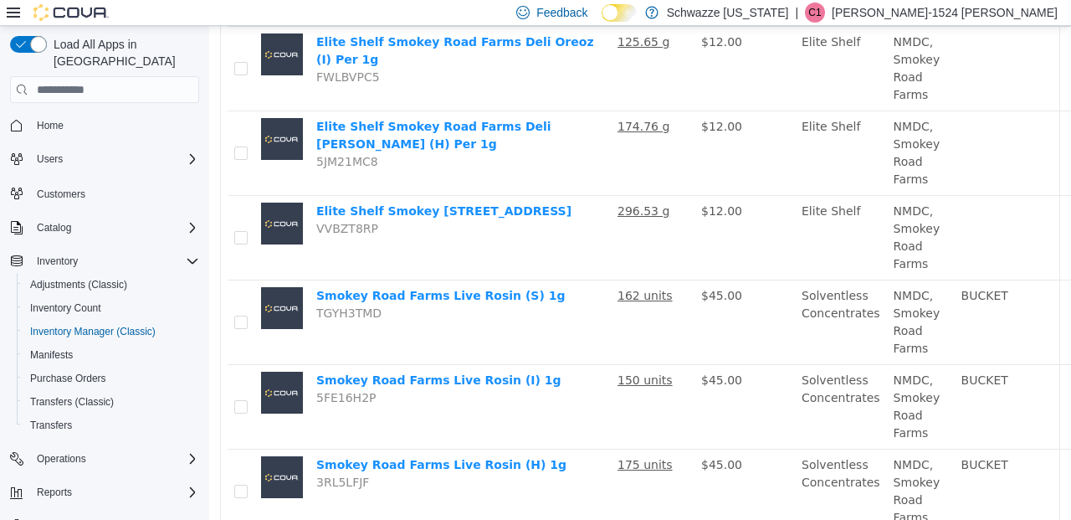
scroll to position [577, 0]
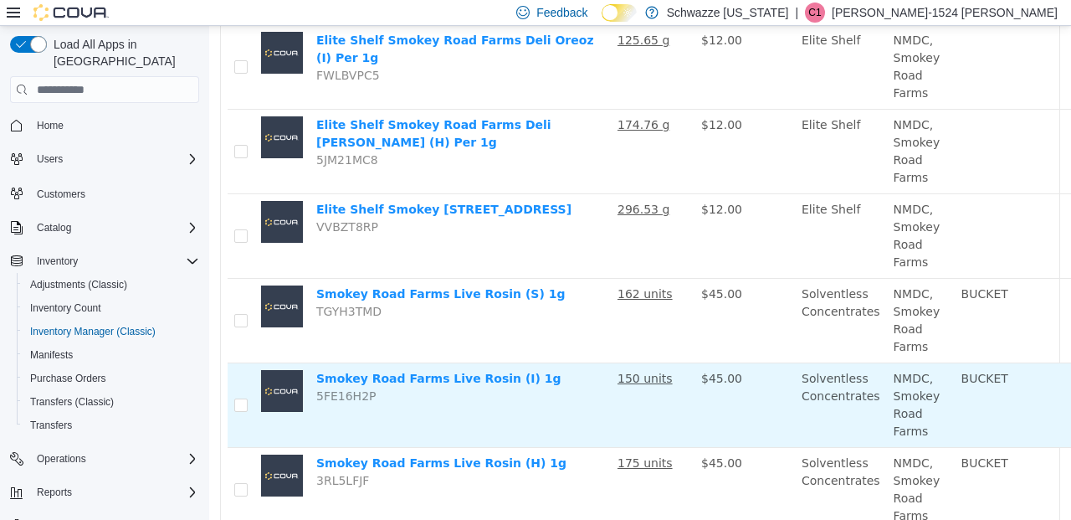
click at [644, 382] on u "150 units" at bounding box center [644, 377] width 55 height 13
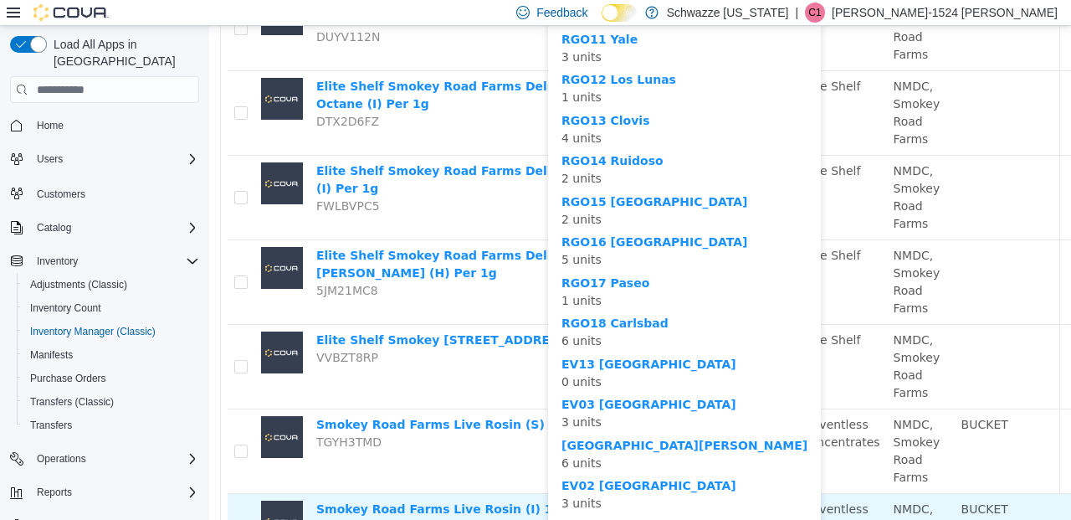
scroll to position [524, 0]
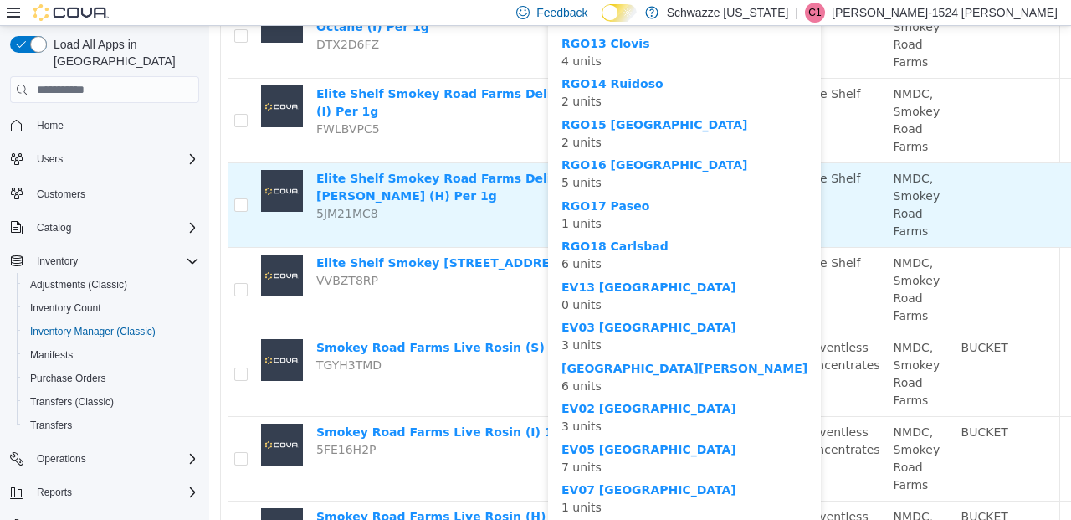
click at [497, 220] on td "Elite Shelf Smokey Road Farms Deli [PERSON_NAME] (H) Per 1g 5JM21MC8" at bounding box center [460, 205] width 301 height 85
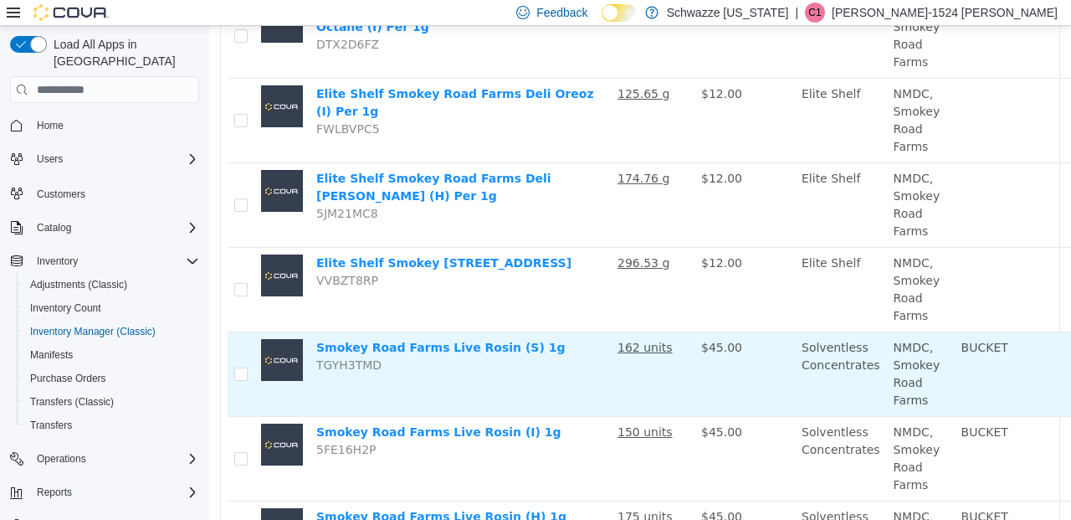
click at [634, 352] on u "162 units" at bounding box center [644, 347] width 55 height 13
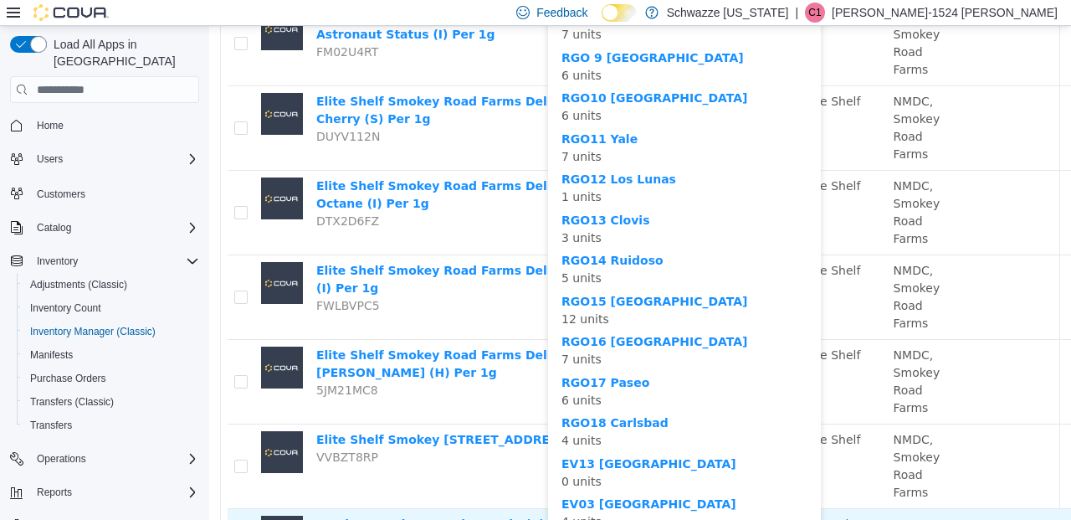
scroll to position [345, 0]
